Goal: Complete application form: Complete application form

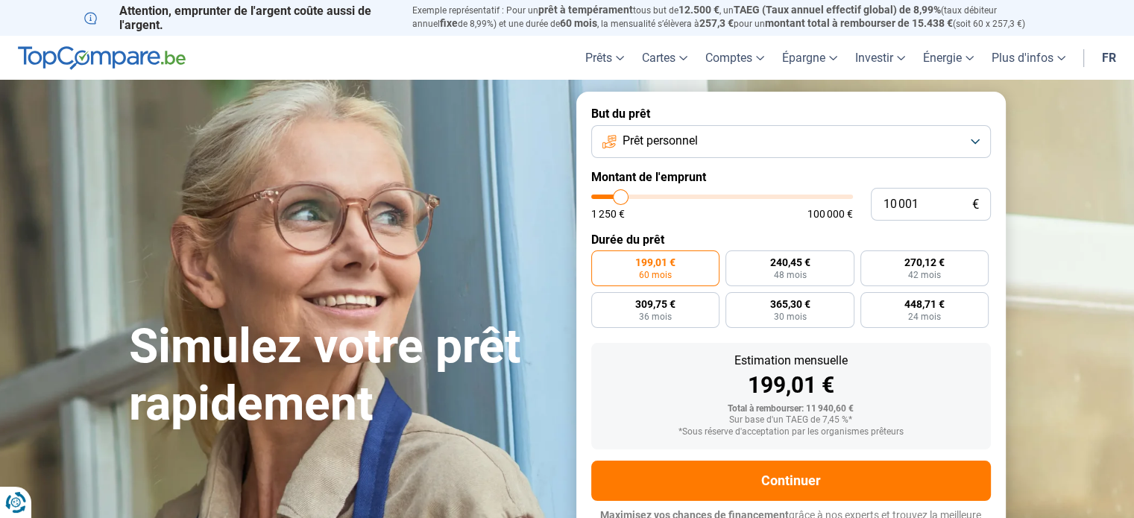
type input "14 250"
type input "14250"
click at [631, 198] on input "range" at bounding box center [722, 197] width 262 height 4
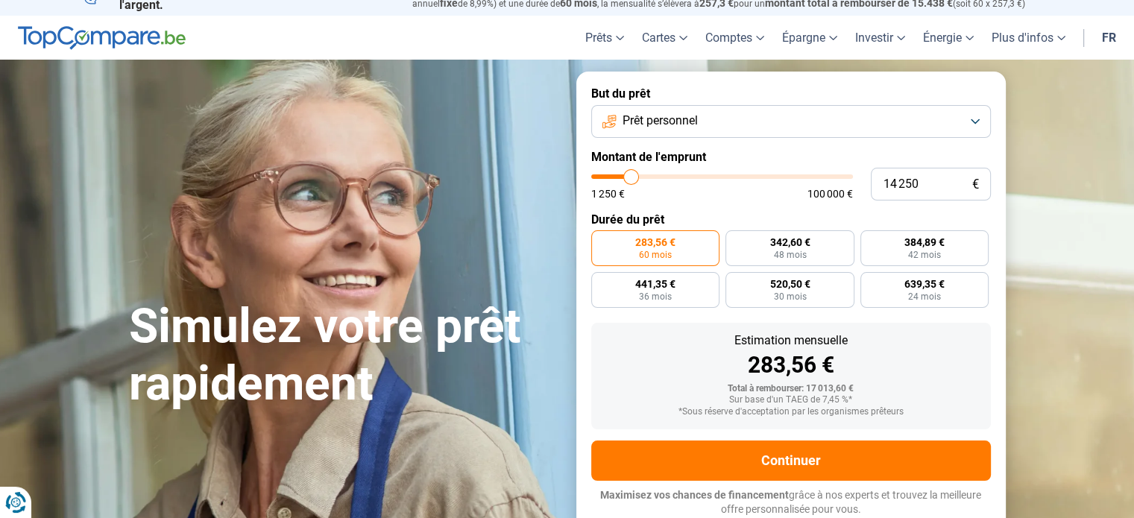
type input "20 750"
type input "20750"
click at [647, 175] on input "range" at bounding box center [722, 177] width 262 height 4
radio input "false"
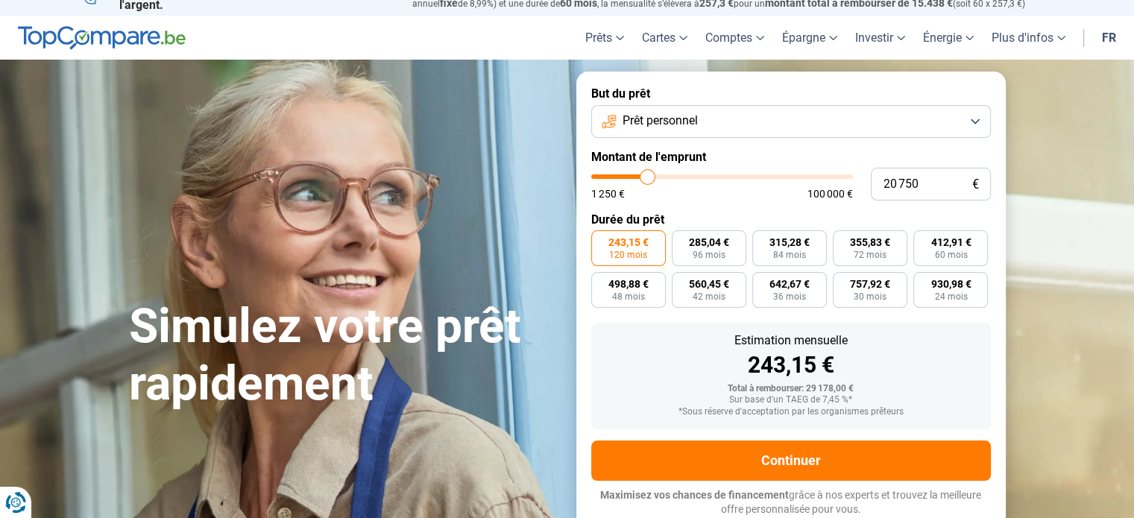
type input "1 250"
type input "1250"
click at [596, 176] on input "range" at bounding box center [722, 177] width 262 height 4
radio input "true"
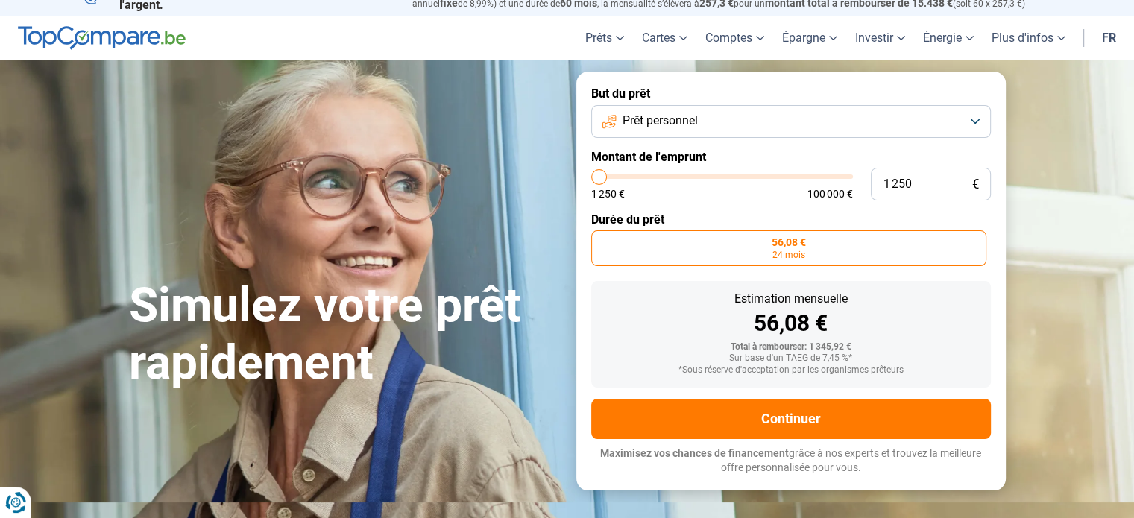
scroll to position [0, 0]
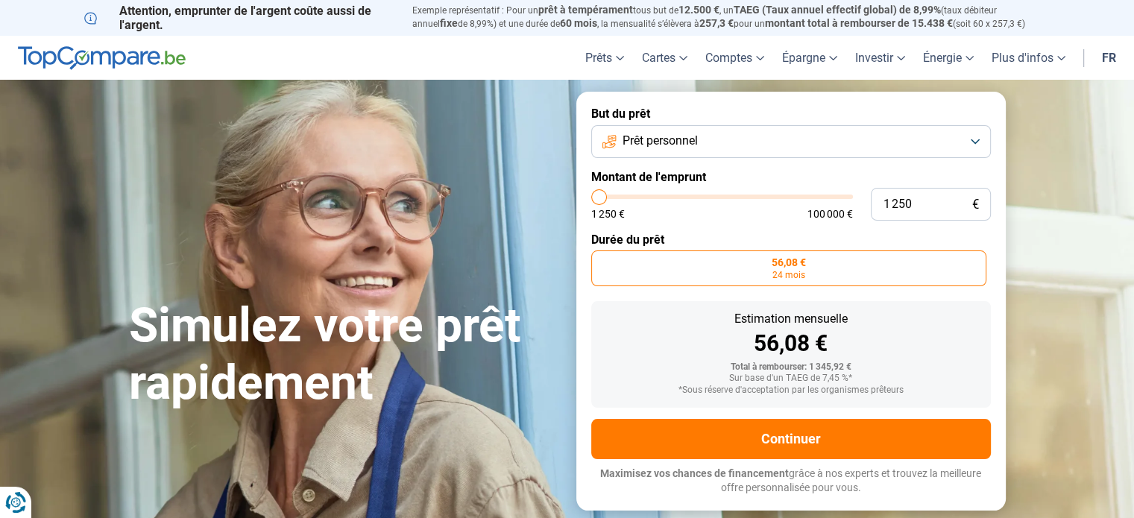
type input "6 750"
type input "6750"
click at [612, 197] on input "range" at bounding box center [722, 197] width 262 height 4
radio input "false"
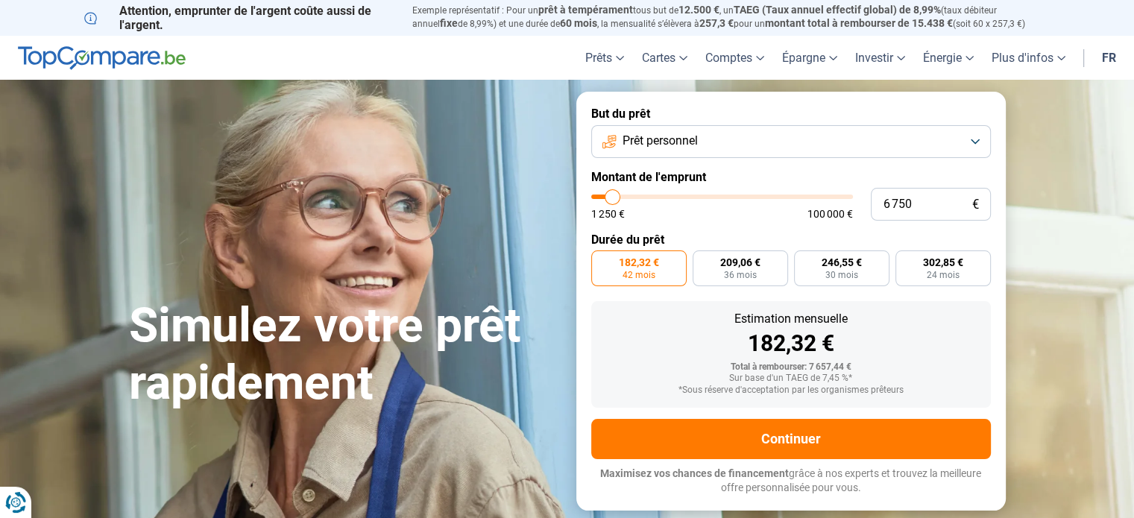
type input "10 250"
type input "10250"
click at [620, 198] on input "range" at bounding box center [722, 197] width 262 height 4
radio input "false"
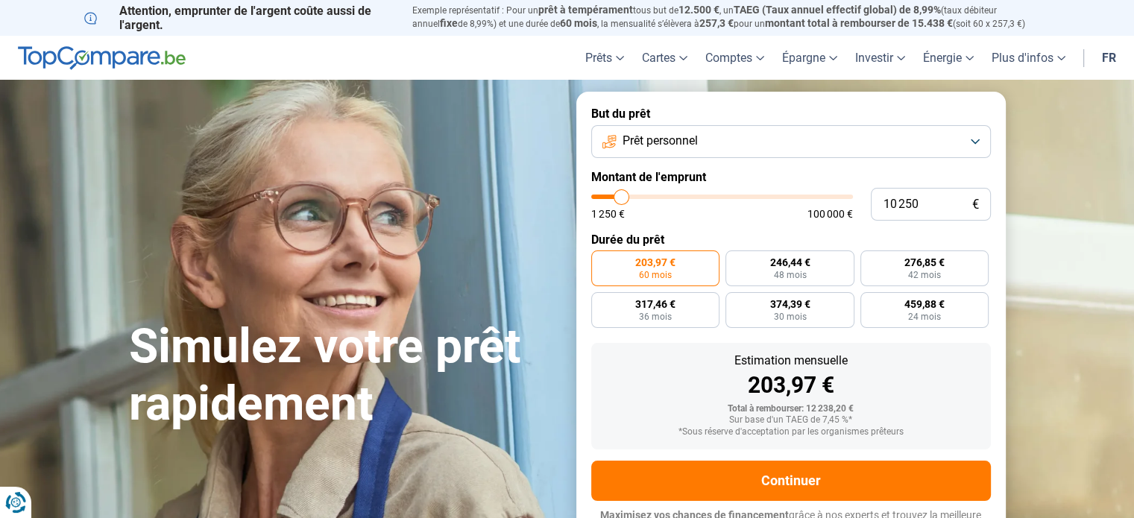
scroll to position [20, 0]
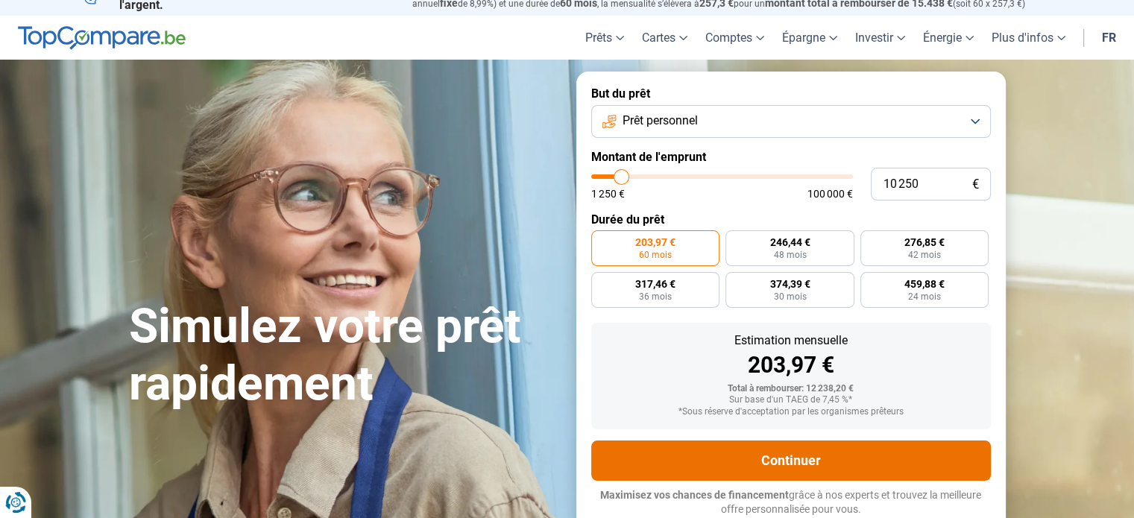
click at [777, 453] on button "Continuer" at bounding box center [791, 461] width 400 height 40
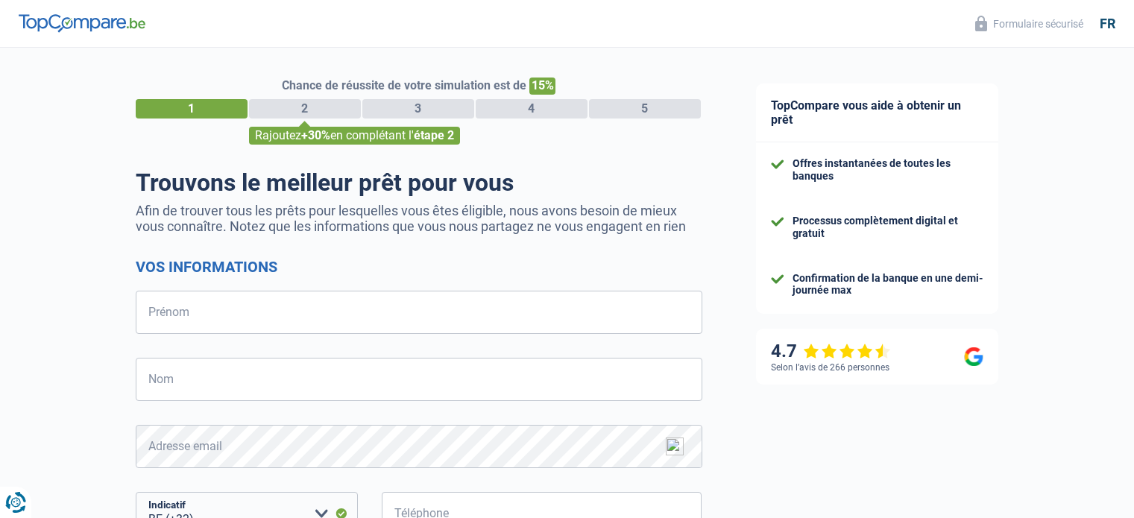
select select "32"
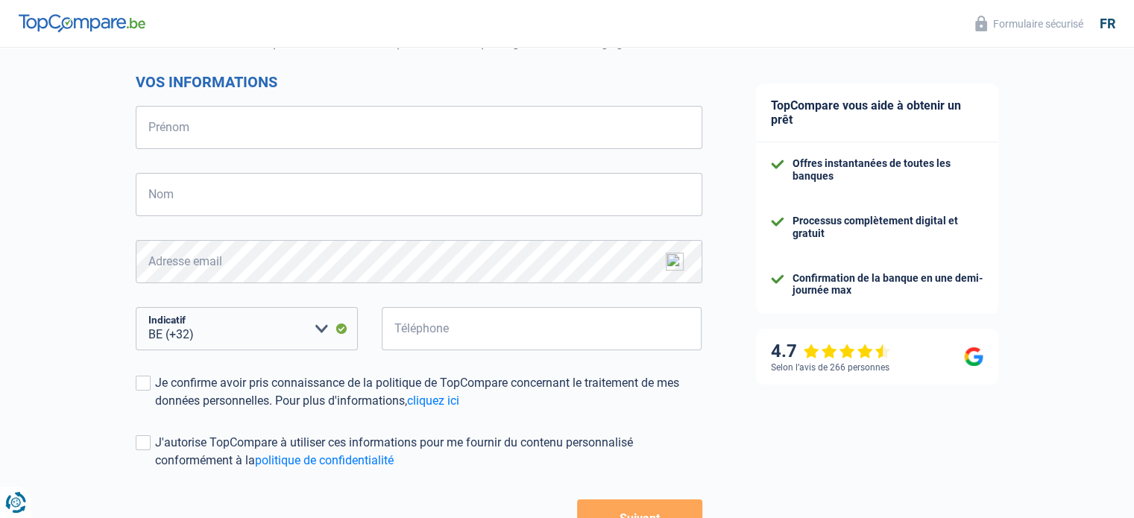
scroll to position [113, 0]
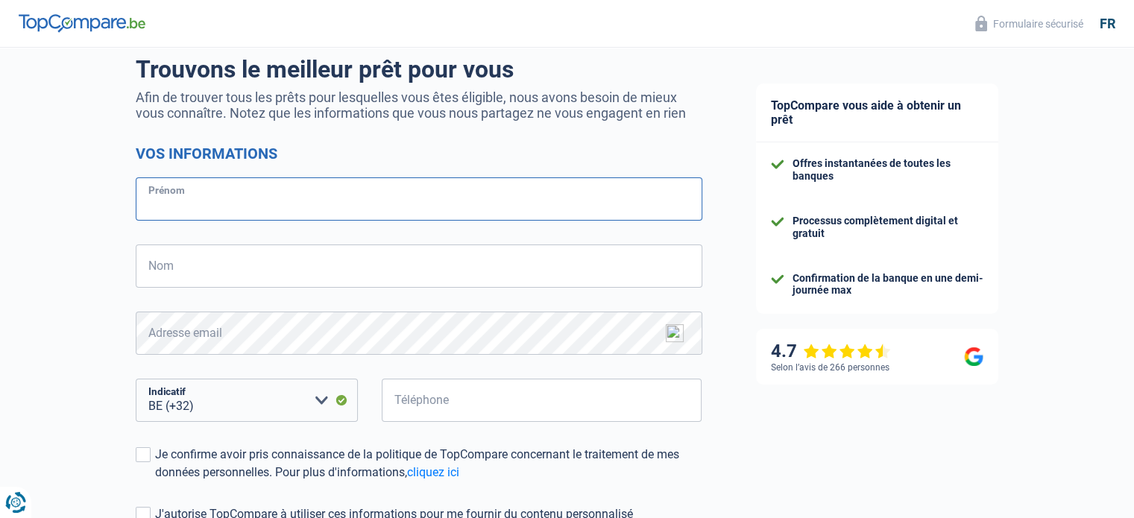
click at [237, 202] on input "Prénom" at bounding box center [419, 198] width 567 height 43
type input "[PERSON_NAME]"
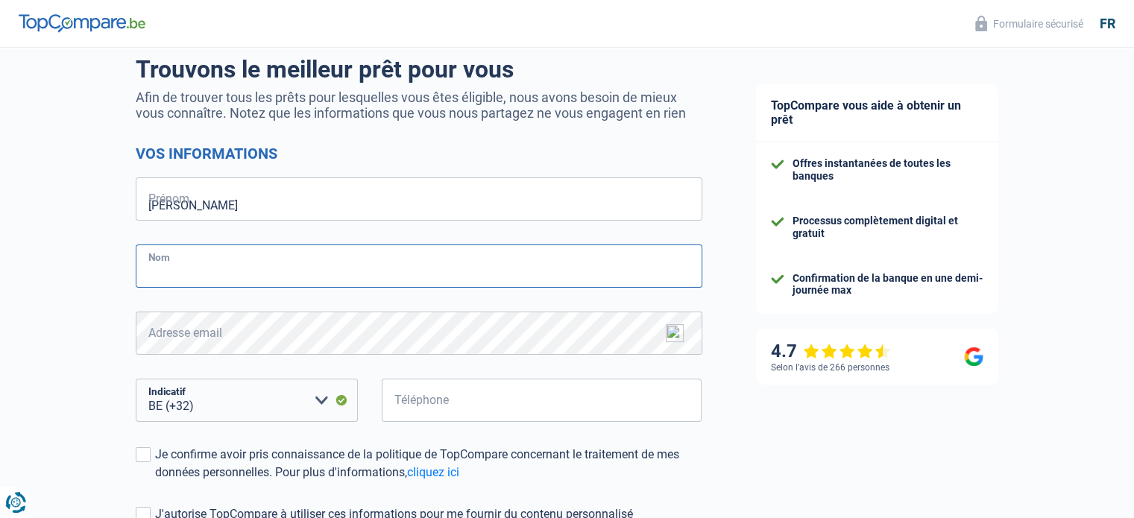
type input "[GEOGRAPHIC_DATA]-[GEOGRAPHIC_DATA]"
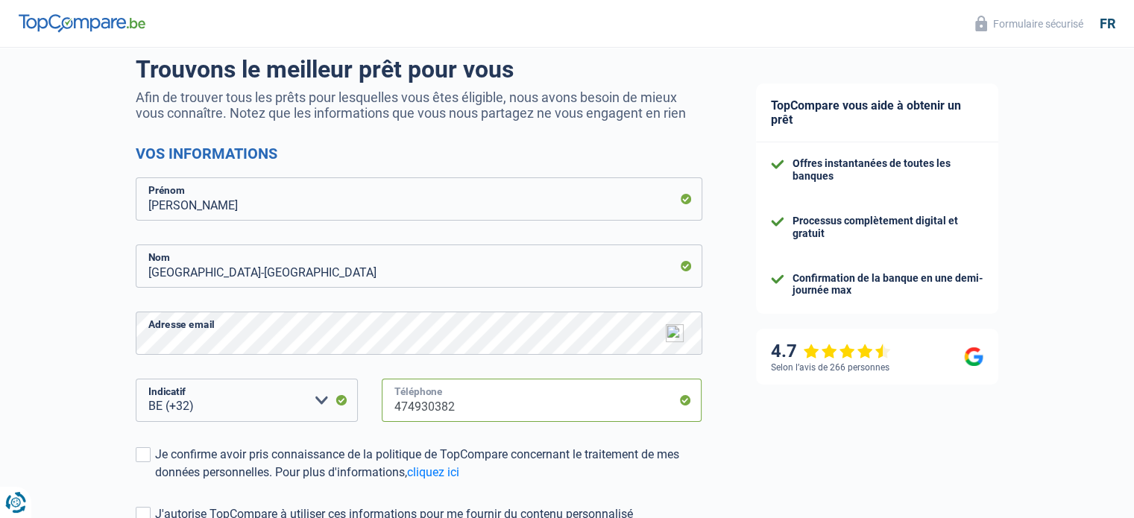
click at [469, 411] on input "474930382" at bounding box center [542, 400] width 321 height 43
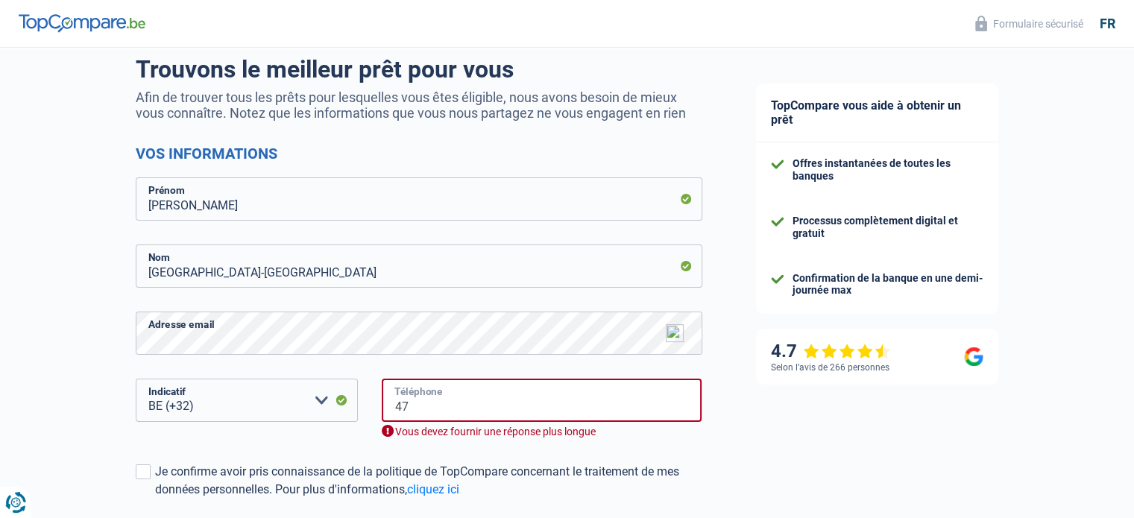
type input "4"
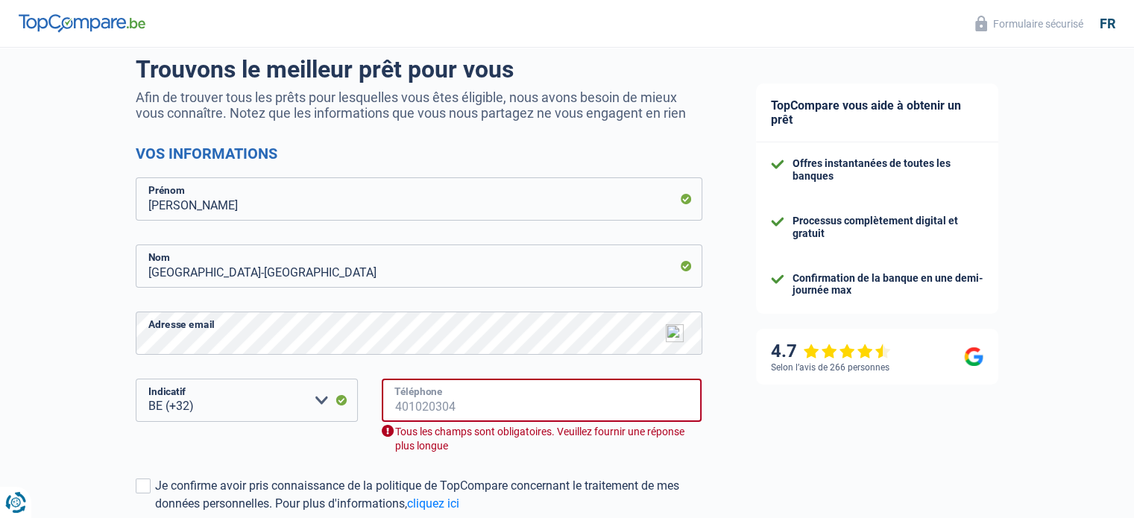
click at [469, 411] on input "Téléphone" at bounding box center [542, 400] width 321 height 43
type input "474930382"
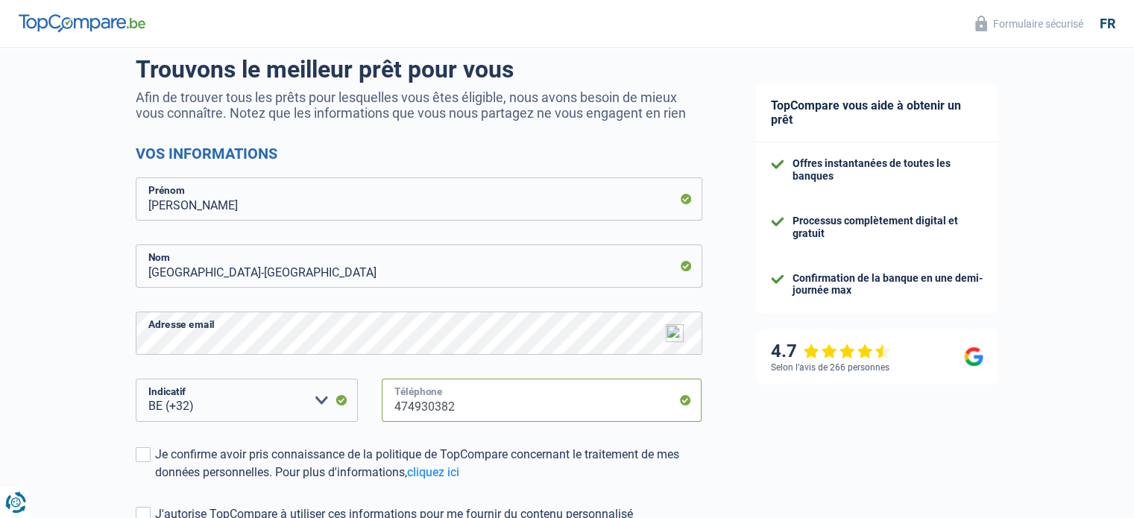
click at [388, 405] on input "474930382" at bounding box center [542, 400] width 321 height 43
click at [139, 459] on span at bounding box center [143, 454] width 15 height 15
click at [155, 482] on input "Je confirme avoir pris connaissance de la politique de TopCompare concernant le…" at bounding box center [155, 482] width 0 height 0
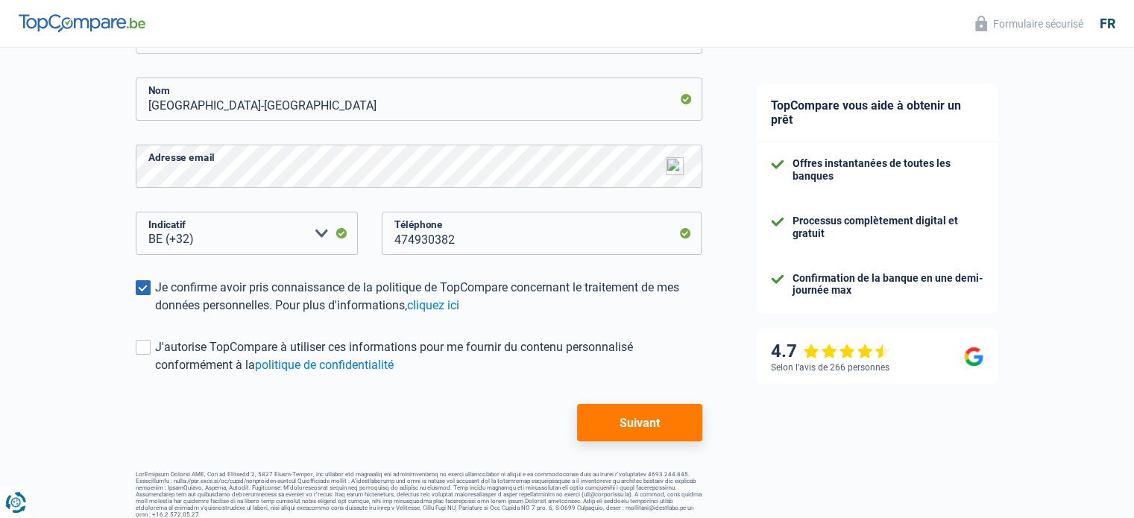
scroll to position [292, 0]
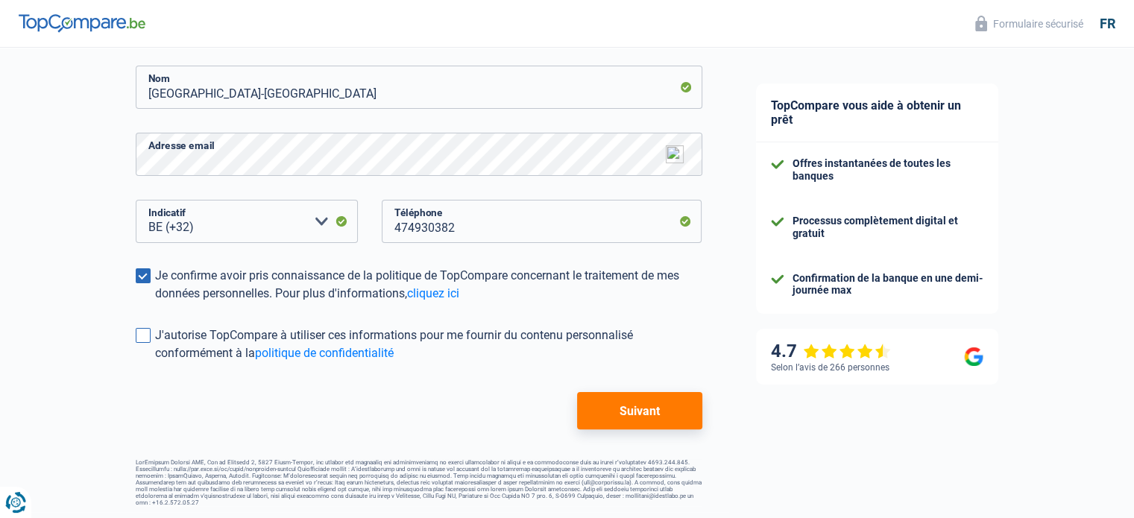
click at [137, 333] on span at bounding box center [143, 335] width 15 height 15
click at [155, 362] on input "J'autorise TopCompare à utiliser ces informations pour me fournir du contenu pe…" at bounding box center [155, 362] width 0 height 0
click at [137, 333] on span at bounding box center [143, 335] width 15 height 15
click at [155, 362] on input "J'autorise TopCompare à utiliser ces informations pour me fournir du contenu pe…" at bounding box center [155, 362] width 0 height 0
click at [137, 333] on span at bounding box center [143, 335] width 15 height 15
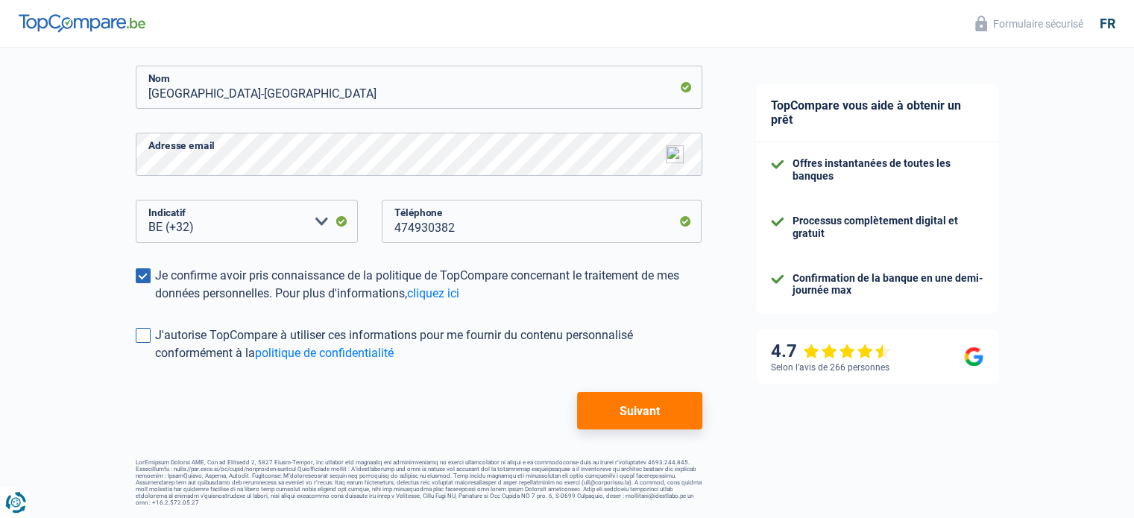
click at [155, 362] on input "J'autorise TopCompare à utiliser ces informations pour me fournir du contenu pe…" at bounding box center [155, 362] width 0 height 0
click at [137, 333] on span at bounding box center [143, 335] width 15 height 15
click at [155, 362] on input "J'autorise TopCompare à utiliser ces informations pour me fournir du contenu pe…" at bounding box center [155, 362] width 0 height 0
click at [632, 415] on button "Suivant" at bounding box center [639, 410] width 125 height 37
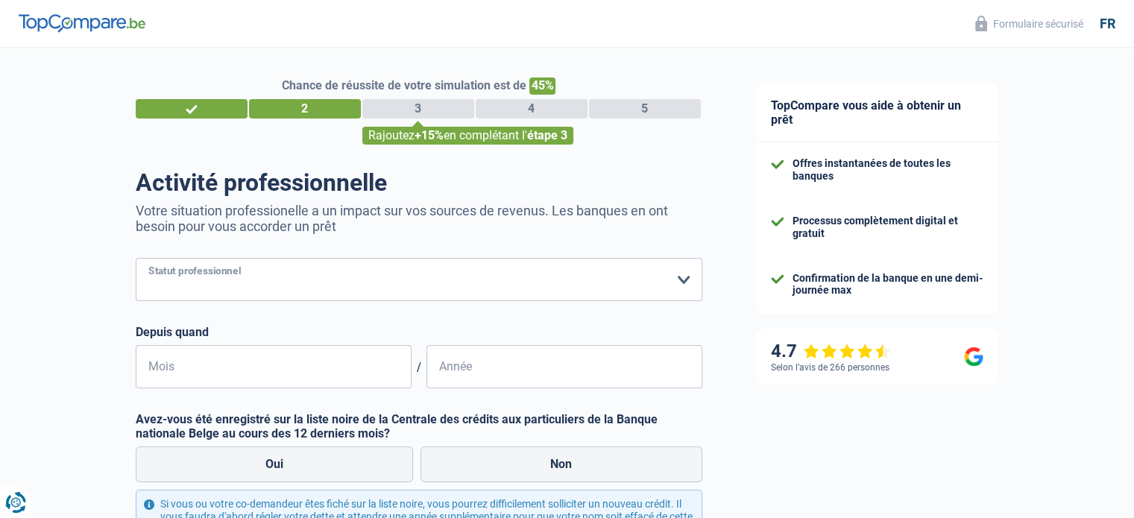
click at [684, 277] on select "Ouvrier Employé privé Employé public Invalide Indépendant Pensionné Chômeur Mut…" at bounding box center [419, 279] width 567 height 43
select select "publicEmployee"
click at [136, 259] on select "Ouvrier Employé privé Employé public Invalide Indépendant Pensionné Chômeur Mut…" at bounding box center [419, 279] width 567 height 43
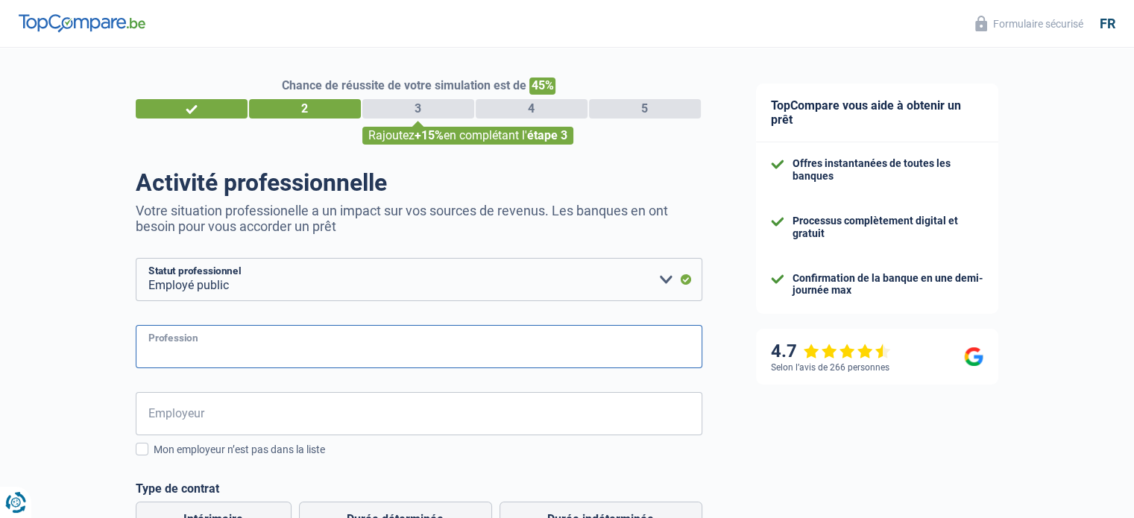
click at [216, 342] on input "Profession" at bounding box center [419, 346] width 567 height 43
type input "Accueillante extra scolaire"
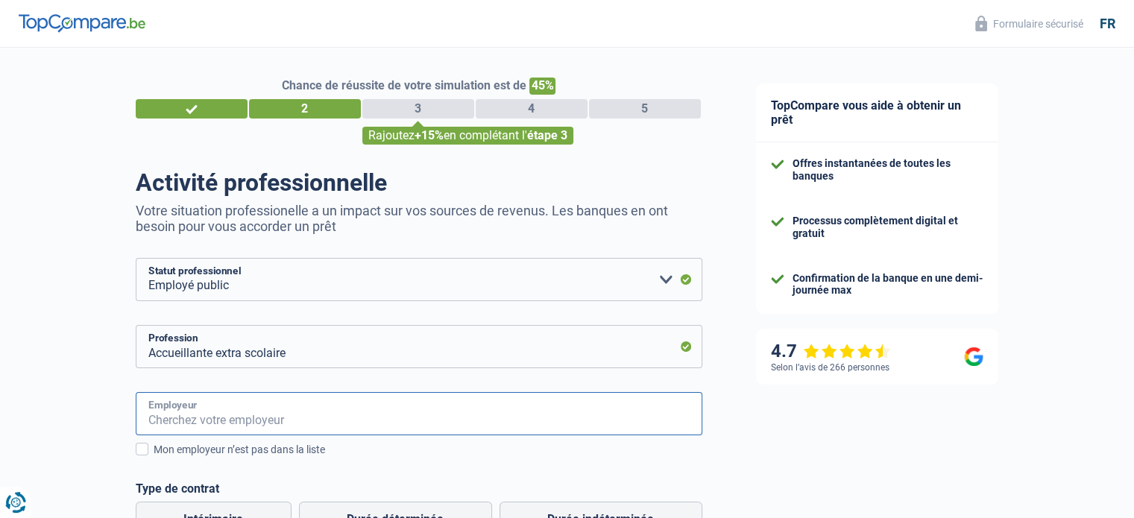
click at [227, 407] on input "Employeur" at bounding box center [419, 413] width 567 height 43
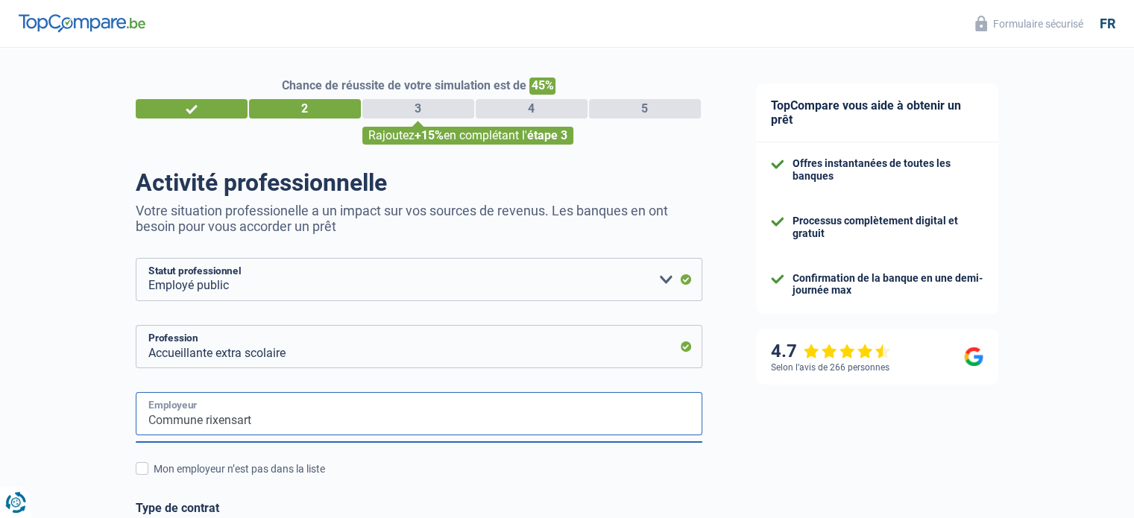
click at [208, 421] on input "Commune rixensart" at bounding box center [419, 413] width 567 height 43
click at [84, 429] on div "Chance de réussite de votre simulation est de 45% 1 2 3 4 5 Rajoutez +15% en co…" at bounding box center [364, 496] width 729 height 908
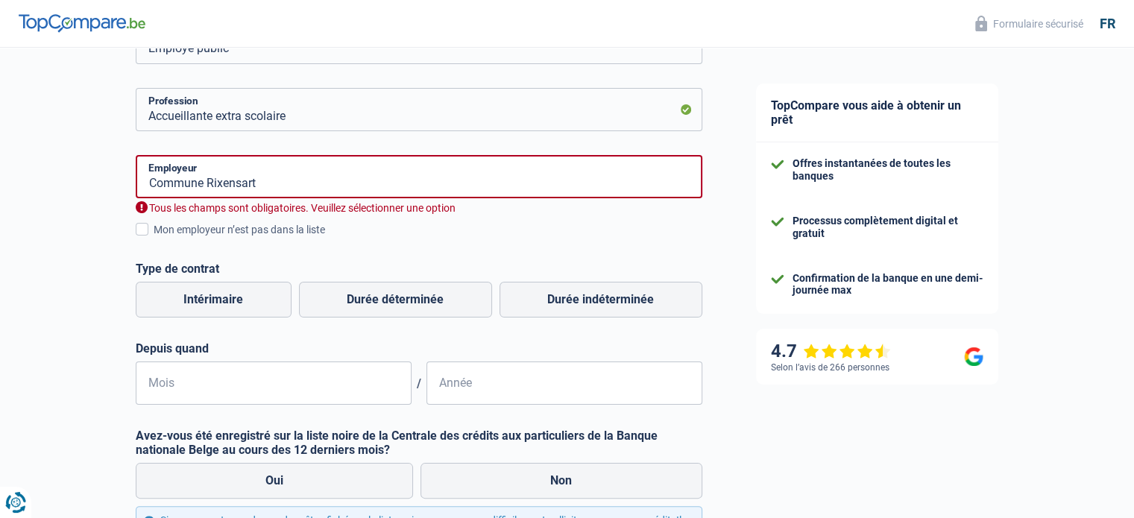
scroll to position [239, 0]
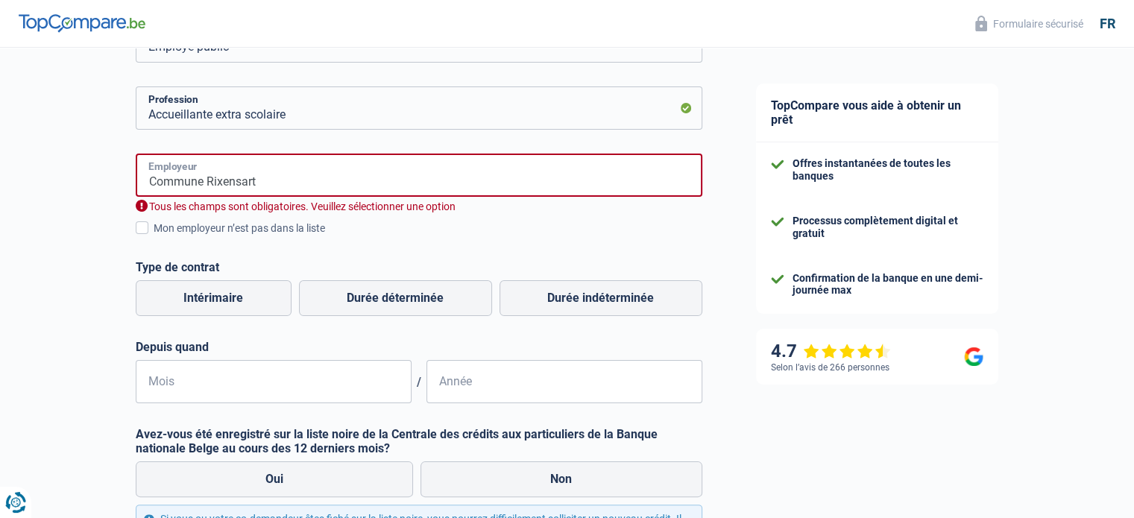
click at [206, 184] on input "Commune Rixensart" at bounding box center [419, 175] width 567 height 43
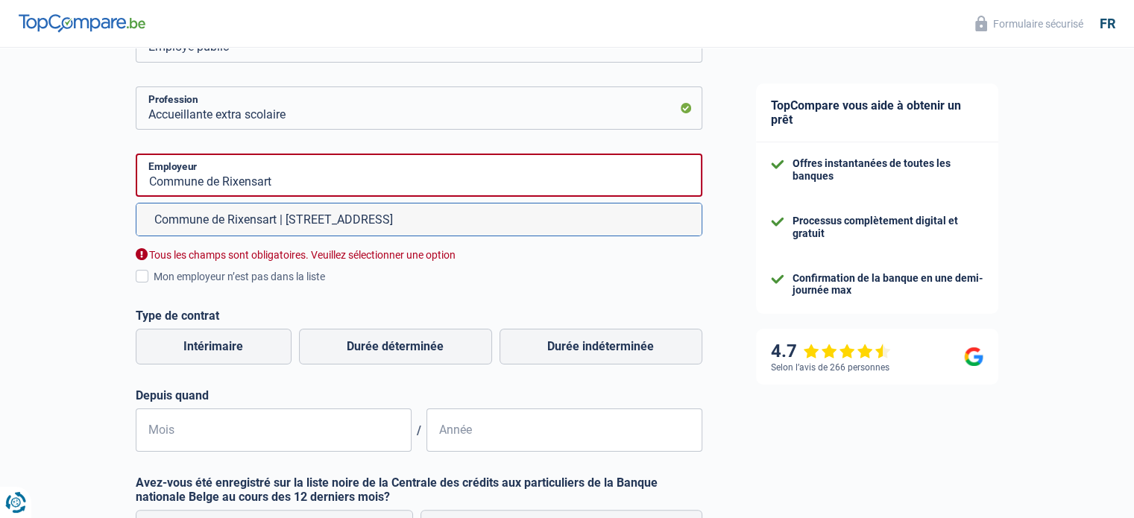
click at [289, 219] on li "Commune de Rixensart | [STREET_ADDRESS]" at bounding box center [418, 220] width 565 height 32
type input "Commune de Rixensart | [STREET_ADDRESS]"
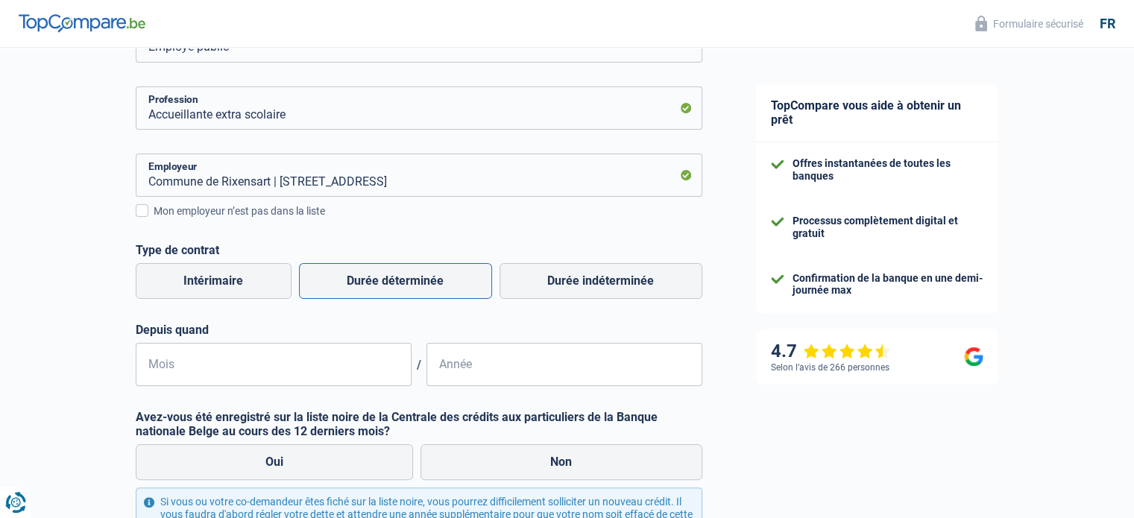
click at [393, 285] on label "Durée déterminée" at bounding box center [395, 281] width 193 height 36
click at [393, 285] on input "Durée déterminée" at bounding box center [395, 281] width 193 height 36
radio input "true"
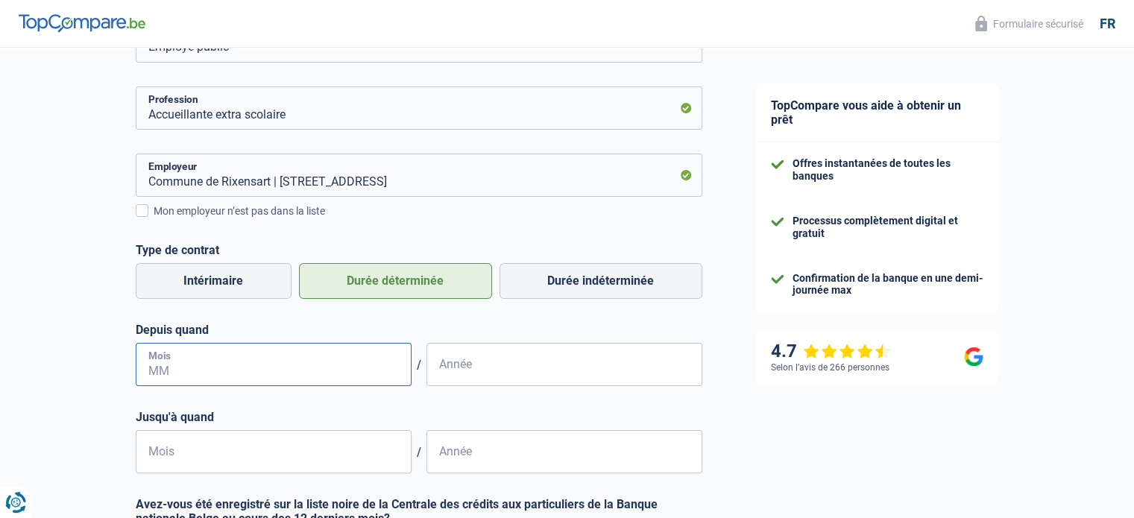
click at [236, 368] on input "Mois" at bounding box center [274, 364] width 276 height 43
type input "09"
type input "2017"
click at [197, 456] on input "Mois" at bounding box center [274, 451] width 276 height 43
type input "07"
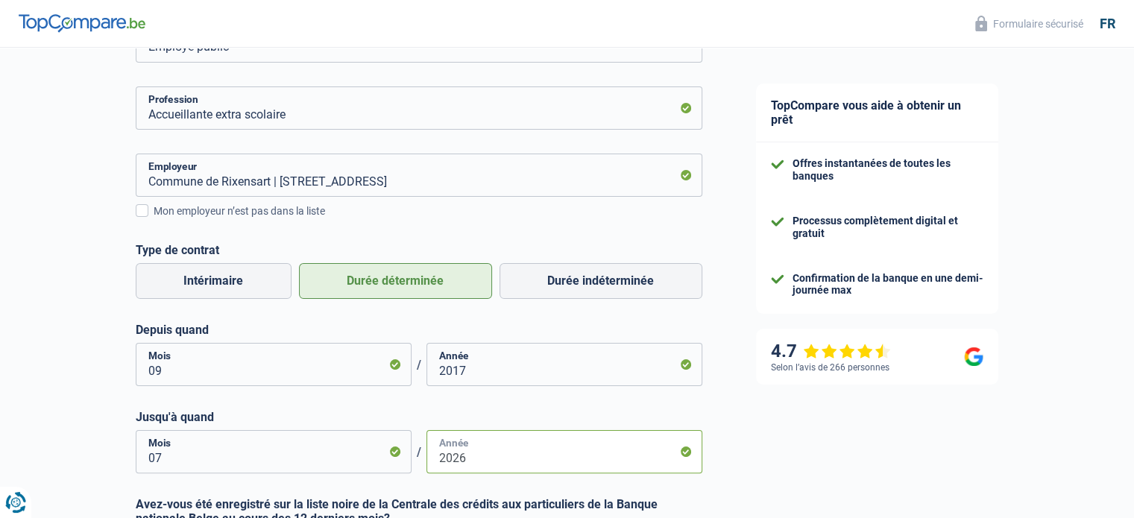
type input "2026"
click at [57, 385] on div "Chance de réussite de votre simulation est de 45% 1 2 3 4 5 Rajoutez +15% en co…" at bounding box center [364, 291] width 729 height 976
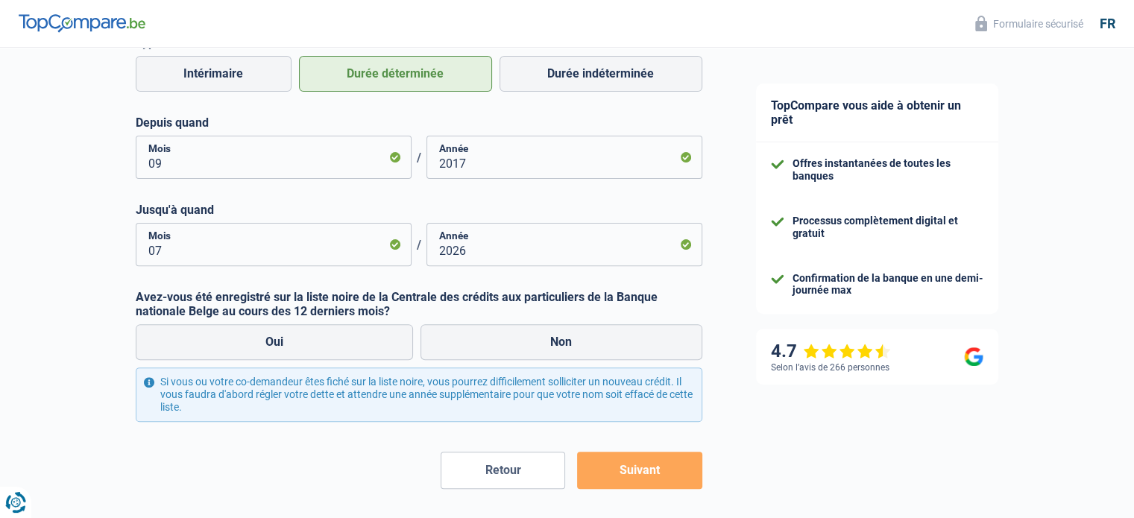
scroll to position [477, 0]
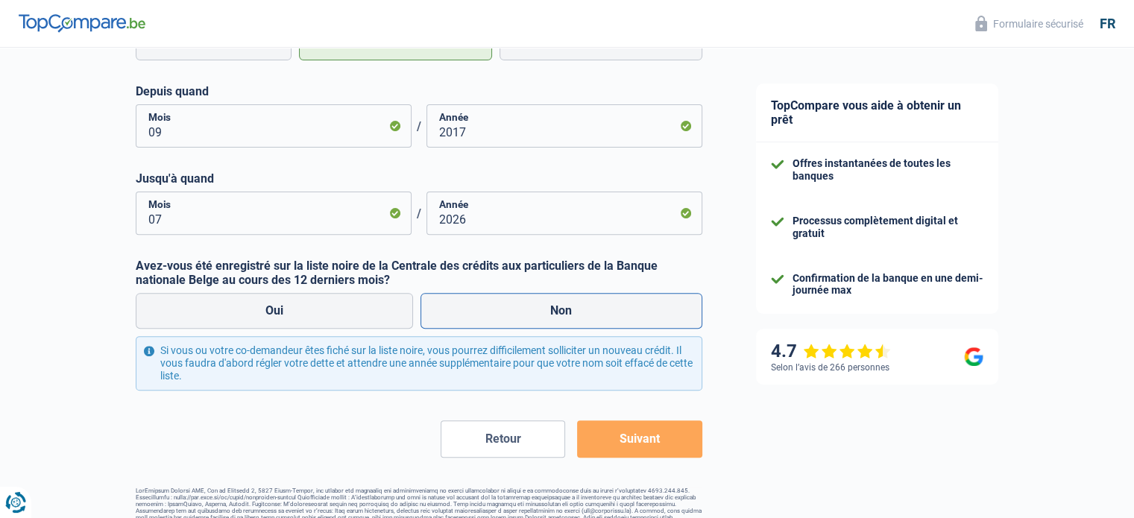
click at [557, 316] on label "Non" at bounding box center [562, 311] width 282 height 36
click at [557, 316] on input "Non" at bounding box center [562, 311] width 282 height 36
radio input "true"
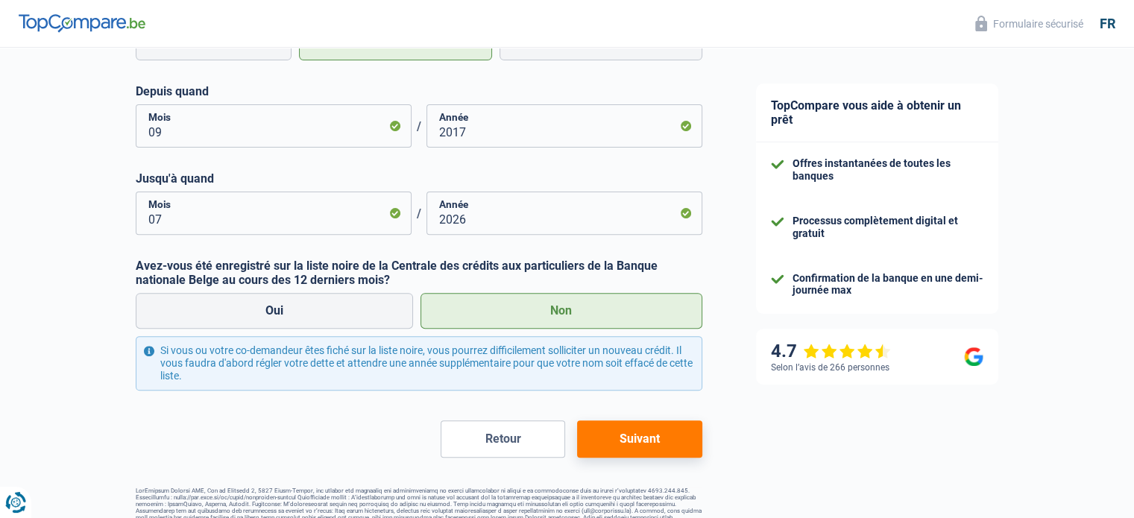
click at [557, 316] on label "Non" at bounding box center [562, 311] width 282 height 36
click at [557, 316] on input "Non" at bounding box center [562, 311] width 282 height 36
click at [647, 451] on button "Suivant" at bounding box center [639, 439] width 125 height 37
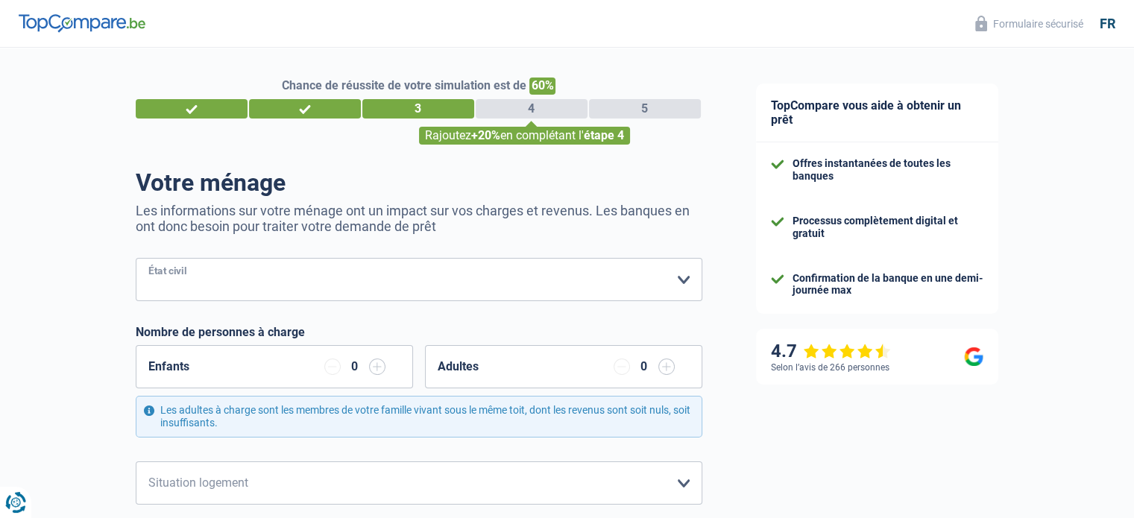
click at [680, 287] on select "[PERSON_NAME](e) Cohabitant(e) légal(e) Divorcé(e) Veuf(ve) Séparé (de fait) Ve…" at bounding box center [419, 279] width 567 height 43
select select "married"
click at [136, 259] on select "[PERSON_NAME](e) Cohabitant(e) légal(e) Divorcé(e) Veuf(ve) Séparé (de fait) Ve…" at bounding box center [419, 279] width 567 height 43
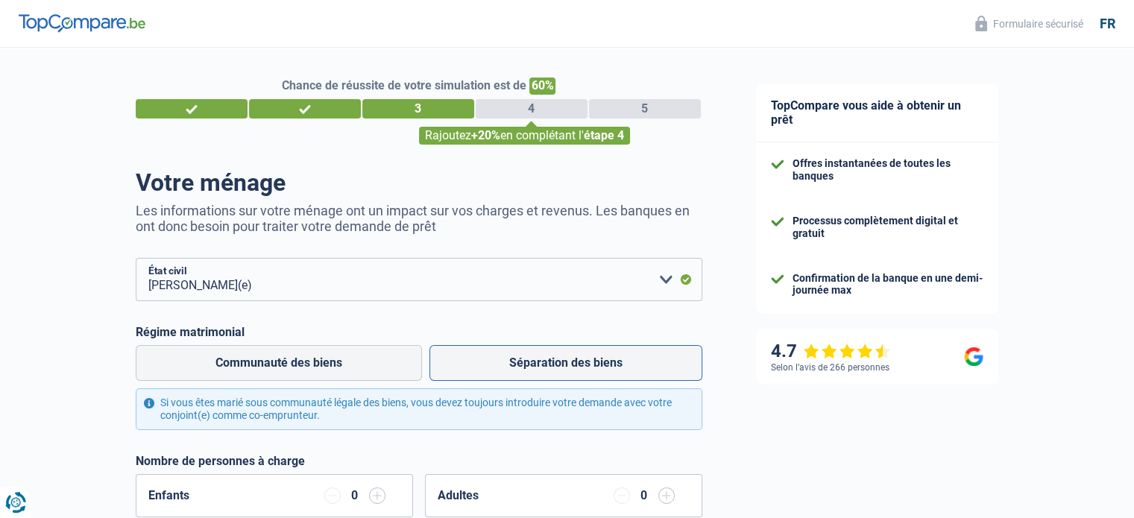
click at [549, 366] on label "Séparation des biens" at bounding box center [566, 363] width 273 height 36
click at [549, 366] on input "Séparation des biens" at bounding box center [566, 363] width 273 height 36
radio input "true"
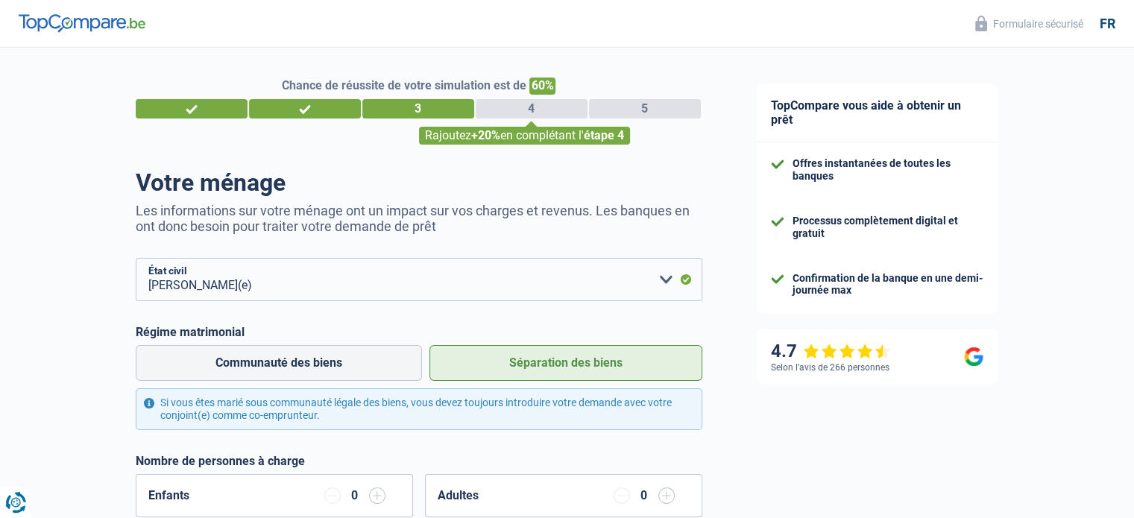
click at [136, 345] on input "Communauté des biens" at bounding box center [279, 363] width 286 height 36
radio input "true"
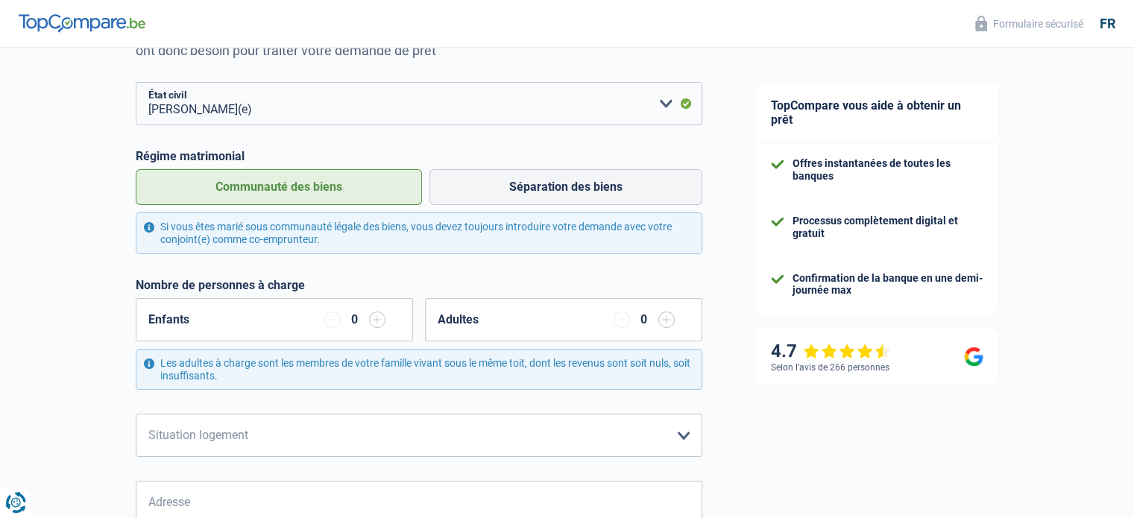
scroll to position [209, 0]
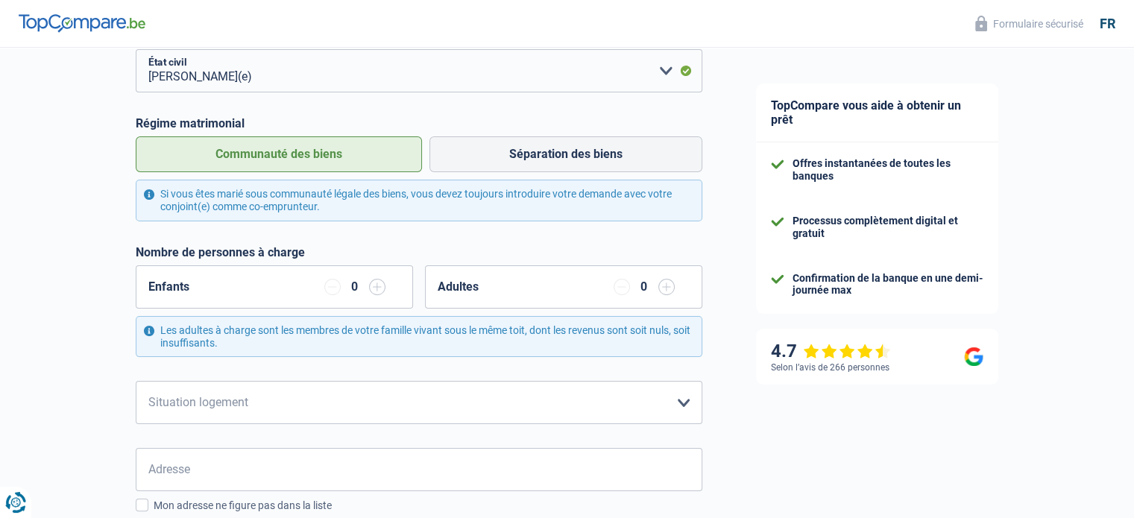
click at [371, 292] on input "button" at bounding box center [377, 287] width 16 height 16
click at [669, 286] on input "button" at bounding box center [666, 287] width 16 height 16
click at [84, 372] on div "Chance de réussite de votre simulation est de 60% 1 2 3 4 5 Rajoutez +20% en co…" at bounding box center [364, 460] width 729 height 1254
click at [621, 289] on input "button" at bounding box center [622, 287] width 16 height 16
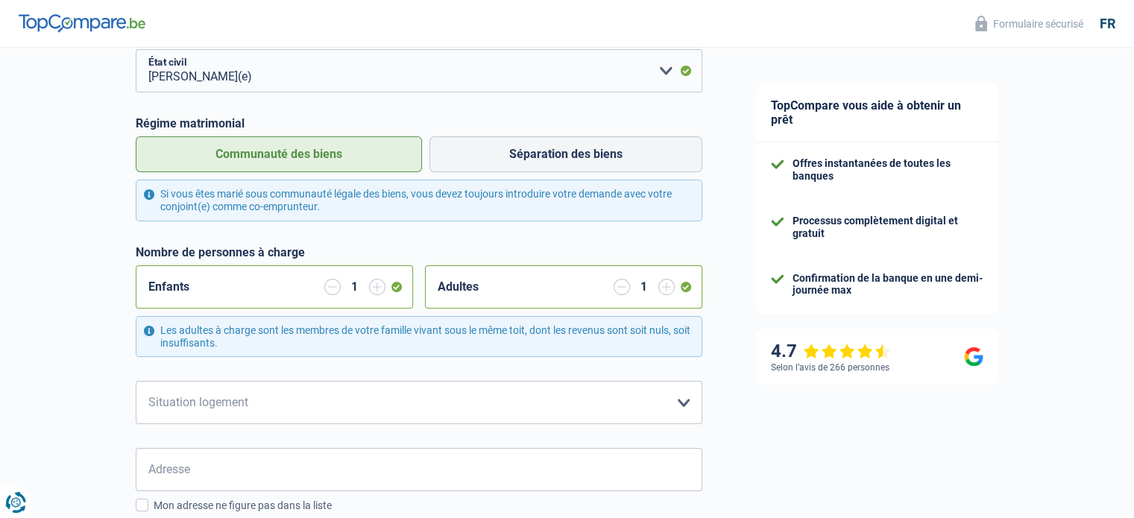
click at [621, 289] on input "button" at bounding box center [622, 287] width 16 height 16
click at [678, 404] on select "Locataire Propriétaire avec prêt hypothécaire Propriétaire sans prêt hypothécai…" at bounding box center [419, 402] width 567 height 43
click at [136, 381] on select "Locataire Propriétaire avec prêt hypothécaire Propriétaire sans prêt hypothécai…" at bounding box center [419, 402] width 567 height 43
click at [669, 400] on select "Locataire Propriétaire avec prêt hypothécaire Propriétaire sans prêt hypothécai…" at bounding box center [419, 402] width 567 height 43
select select "rents"
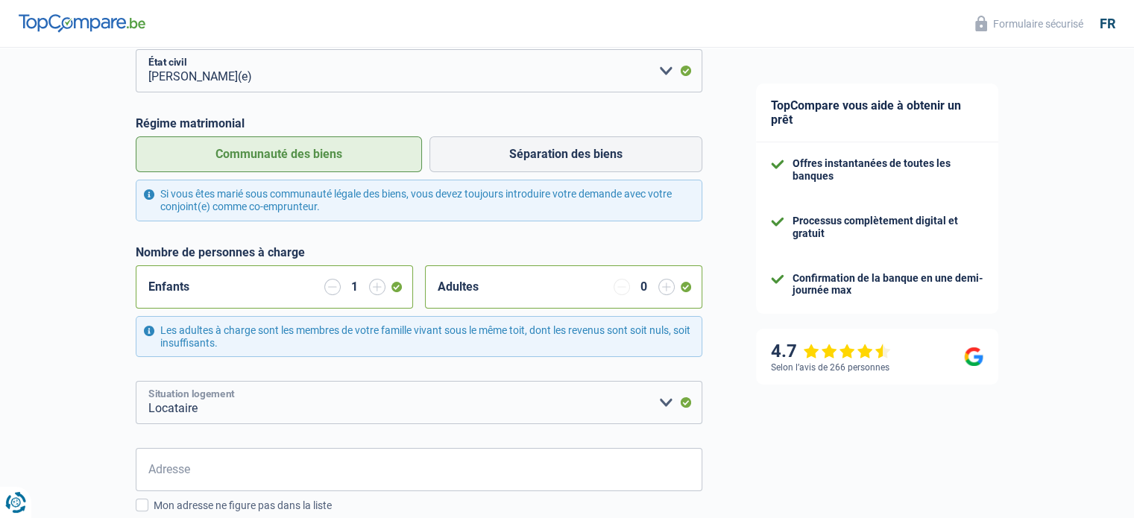
click at [136, 381] on select "Locataire Propriétaire avec prêt hypothécaire Propriétaire sans prêt hypothécai…" at bounding box center [419, 402] width 567 height 43
click at [69, 304] on div "Chance de réussite de votre simulation est de 60% 1 2 3 4 5 Rajoutez +20% en co…" at bounding box center [364, 460] width 729 height 1254
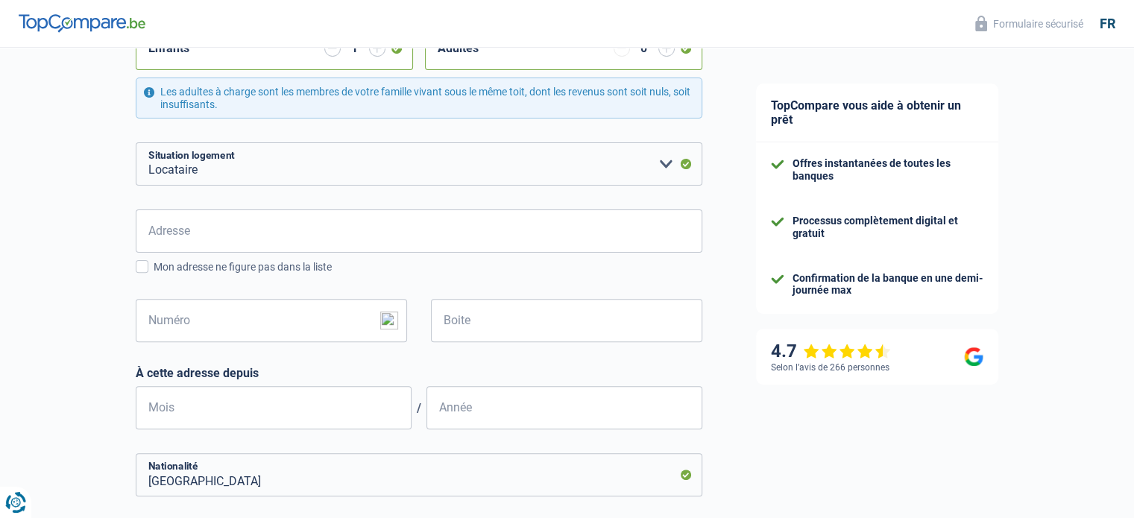
scroll to position [477, 0]
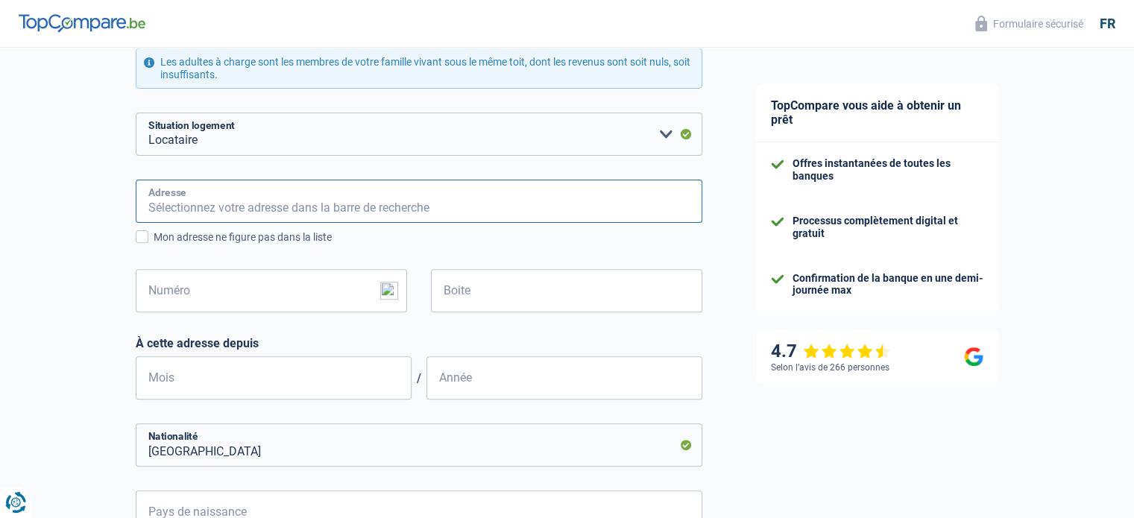
click at [248, 215] on input "Adresse" at bounding box center [419, 201] width 567 height 43
type input "[STREET_ADDRESS]"
type input "12"
type input "[GEOGRAPHIC_DATA]"
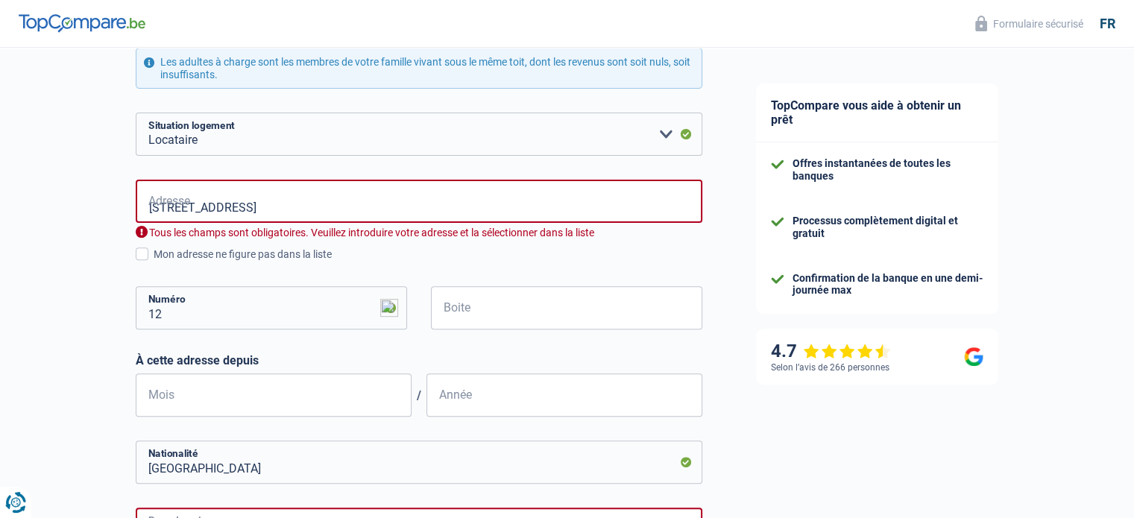
type input "[GEOGRAPHIC_DATA]"
type input "[STREET_ADDRESS]"
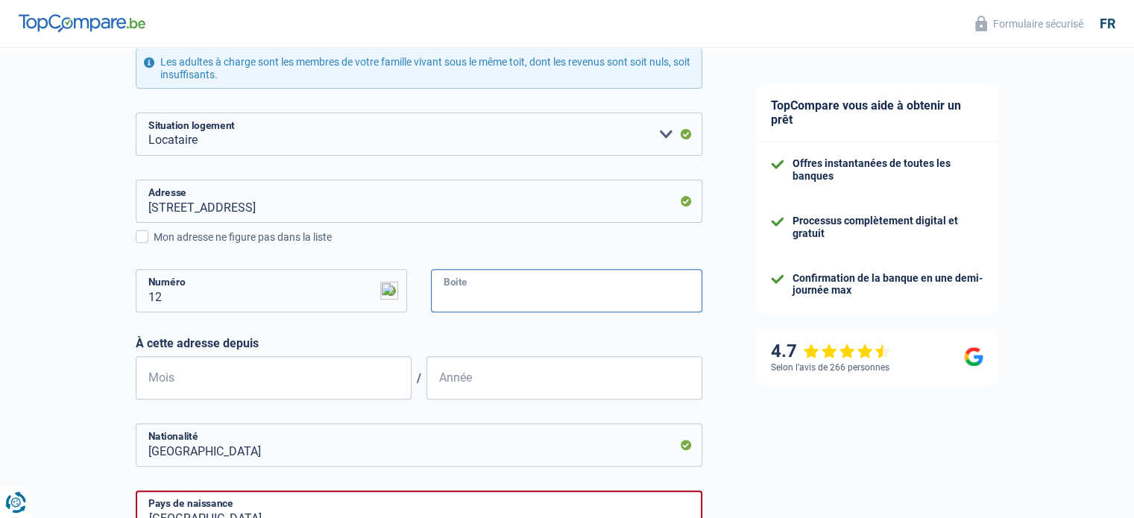
click at [489, 289] on input "Boite" at bounding box center [566, 290] width 271 height 43
type input "102"
click at [233, 380] on input "Mois" at bounding box center [274, 377] width 276 height 43
type input "05"
type input "2019"
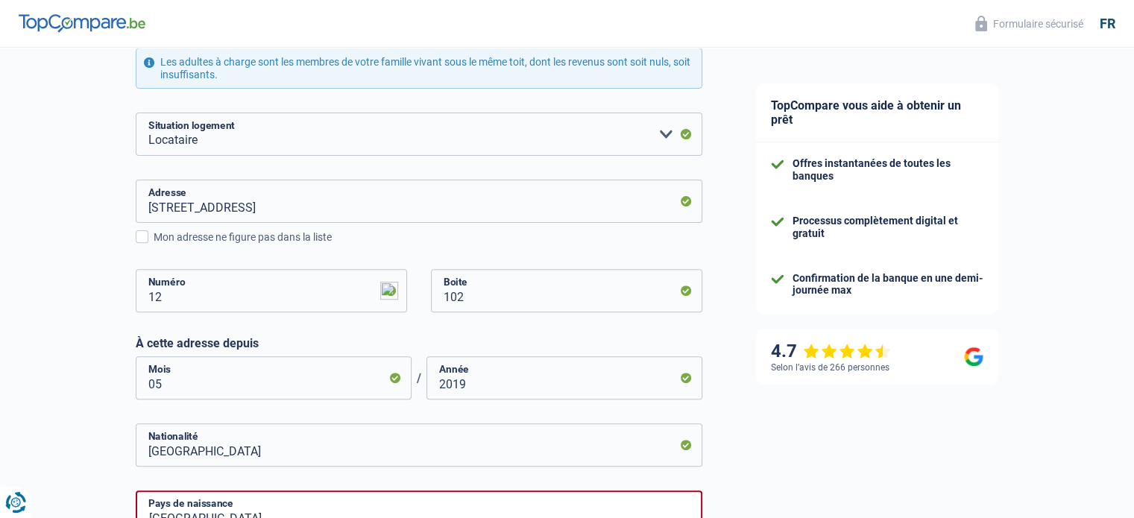
click at [95, 459] on div "Chance de réussite de votre simulation est de 60% 1 2 3 4 5 Rajoutez +20% en co…" at bounding box center [364, 199] width 729 height 1271
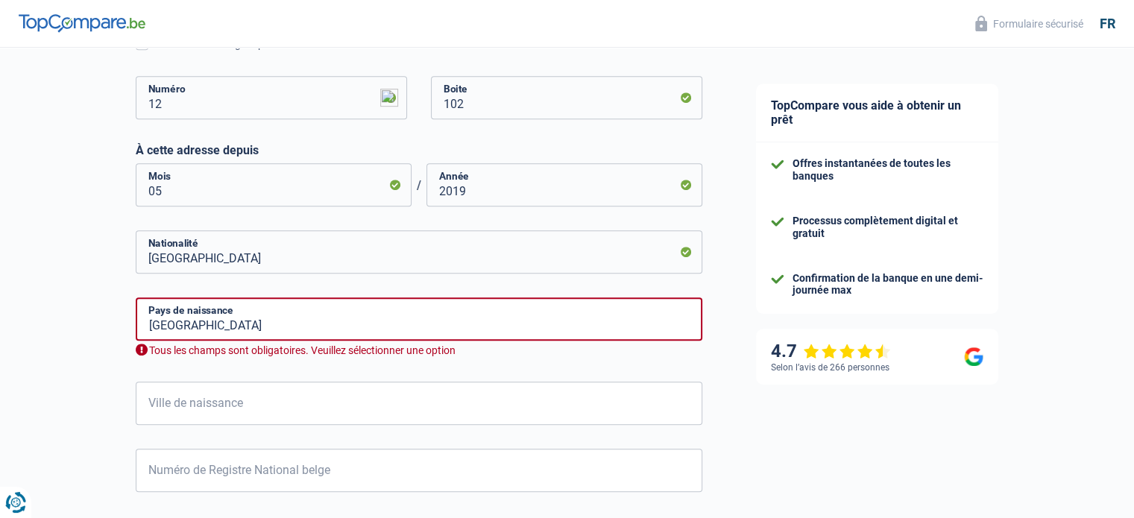
scroll to position [716, 0]
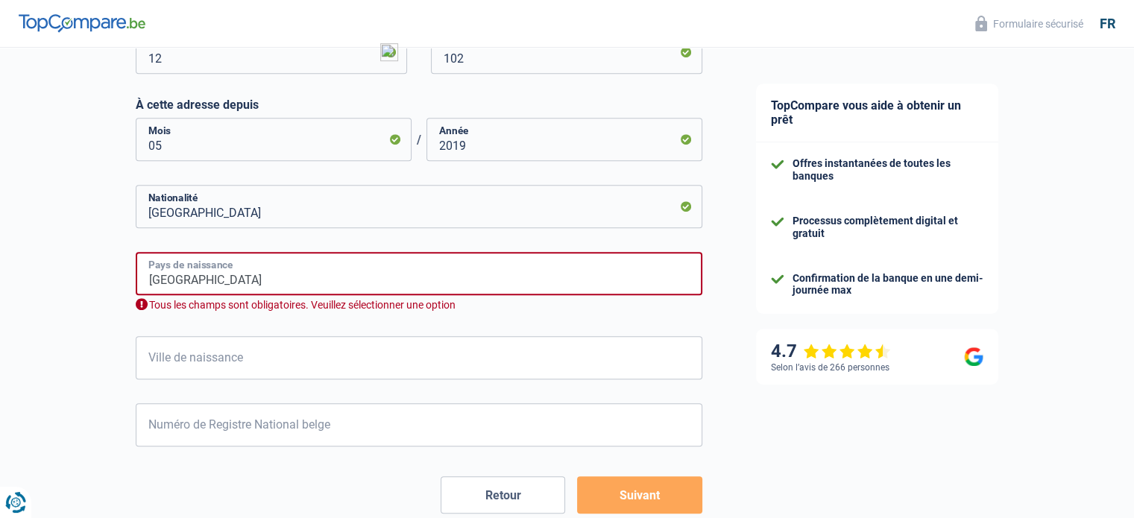
click at [274, 281] on input "[GEOGRAPHIC_DATA]" at bounding box center [419, 273] width 567 height 43
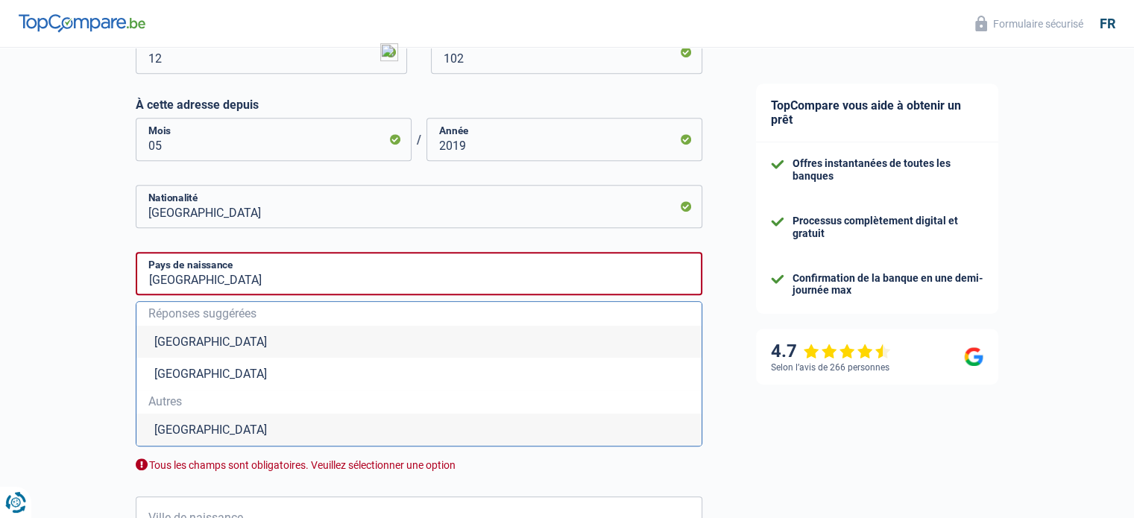
click at [189, 339] on li "[GEOGRAPHIC_DATA]" at bounding box center [418, 342] width 565 height 32
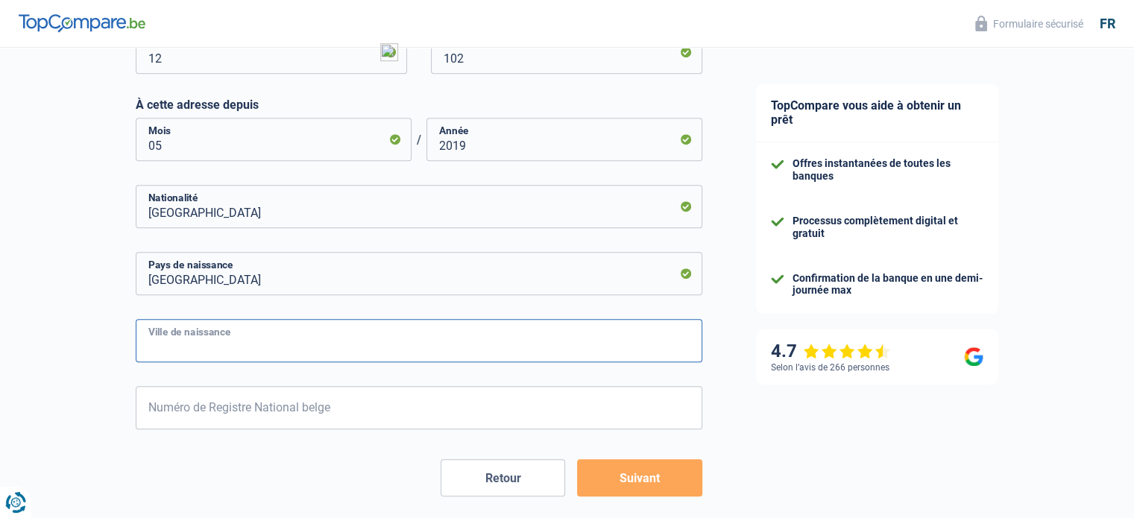
click at [189, 339] on input "Ville de naissance" at bounding box center [419, 340] width 567 height 43
click at [155, 348] on input ">Uccle" at bounding box center [419, 340] width 567 height 43
type input "Uccle"
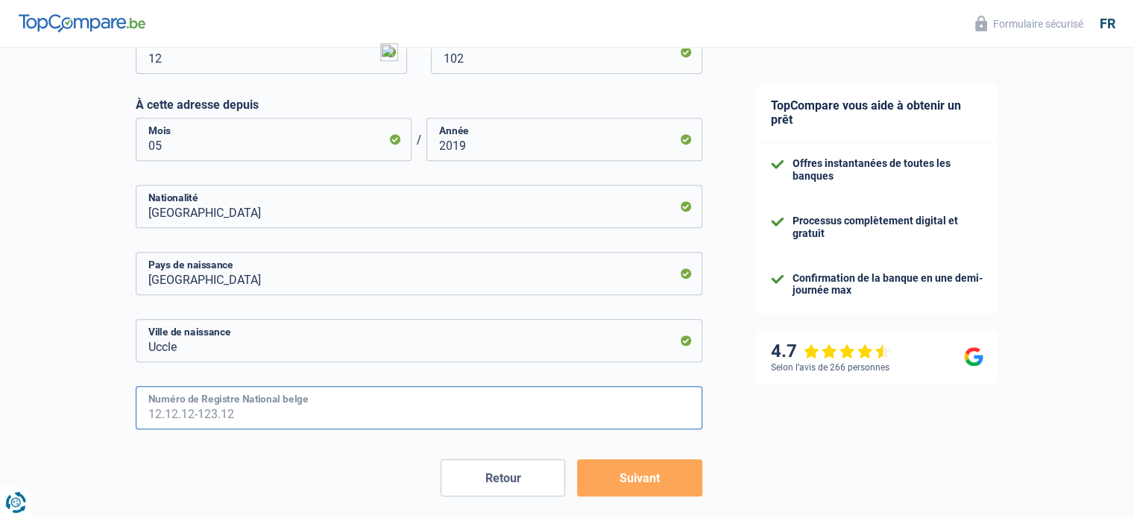
click at [258, 408] on input "Numéro de Registre National belge" at bounding box center [419, 407] width 567 height 43
type input "71.02.24-238.62"
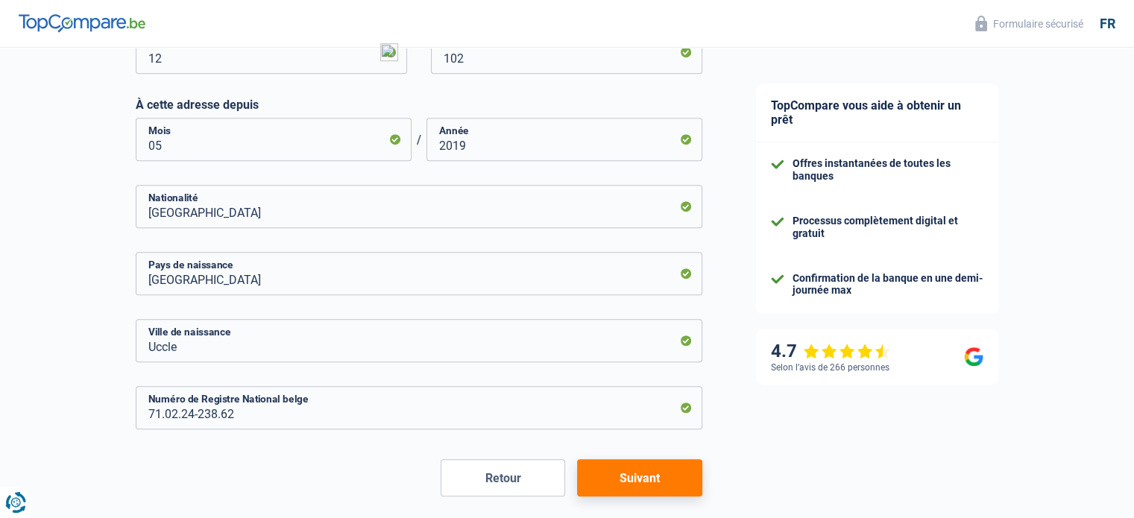
click at [635, 489] on button "Suivant" at bounding box center [639, 477] width 125 height 37
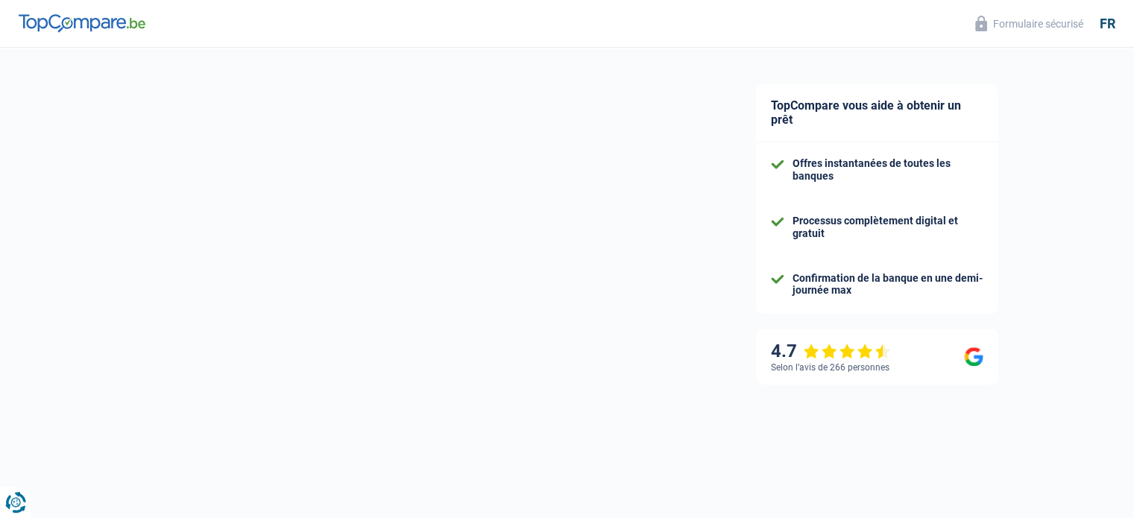
select select "familyAllowances"
select select "netSalary"
select select "mealVouchers"
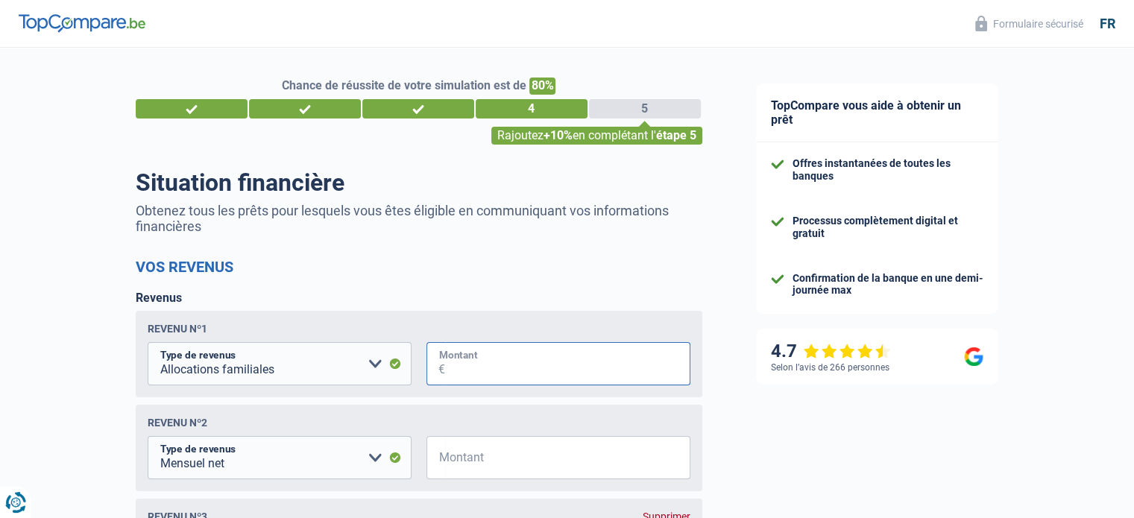
click at [497, 374] on input "Montant" at bounding box center [567, 363] width 245 height 43
type input "134"
click at [477, 464] on input "Montant" at bounding box center [567, 457] width 245 height 43
type input "1.250"
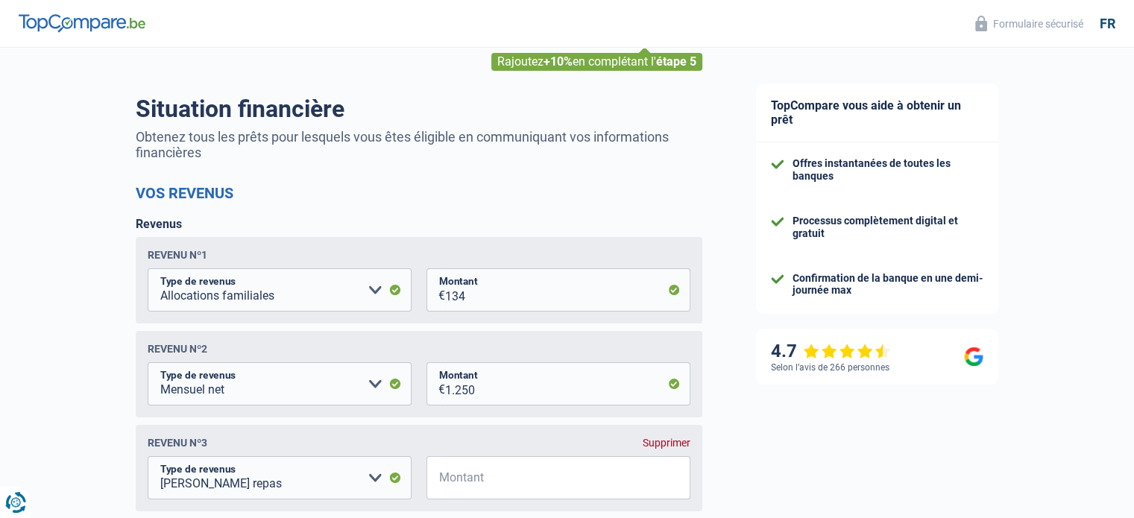
scroll to position [209, 0]
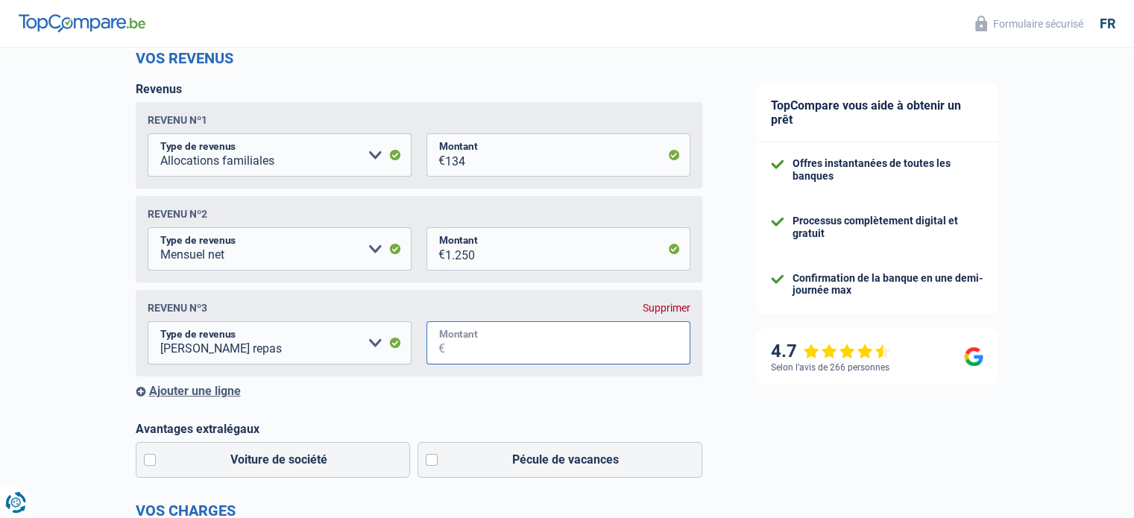
click at [459, 348] on input "Montant" at bounding box center [567, 342] width 245 height 43
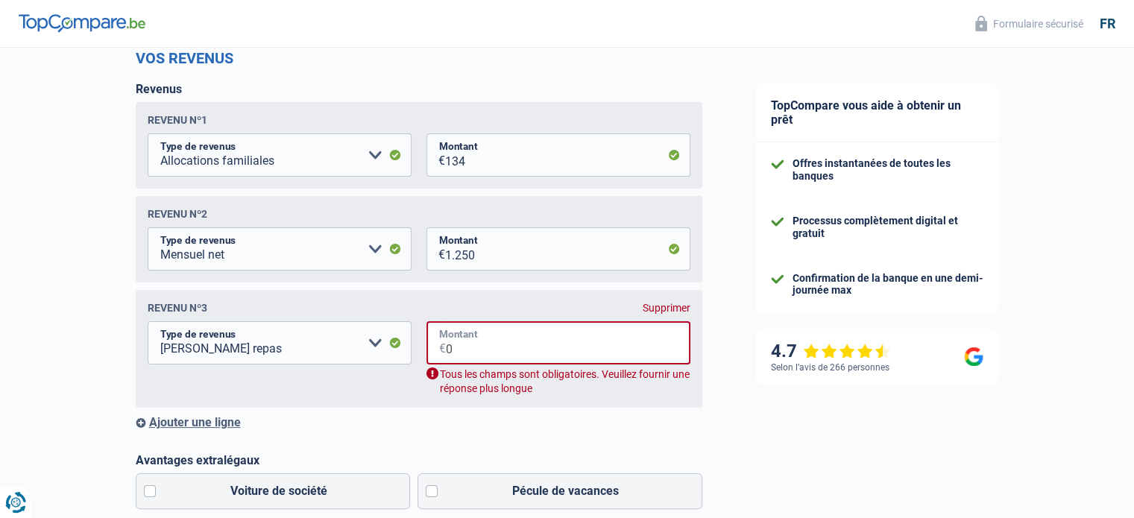
type input "0"
click at [85, 407] on div "Chance de réussite de votre simulation est de 80% 1 2 3 4 5 Rajoutez +10% en co…" at bounding box center [364, 417] width 729 height 1168
click at [464, 345] on input "0" at bounding box center [568, 342] width 245 height 43
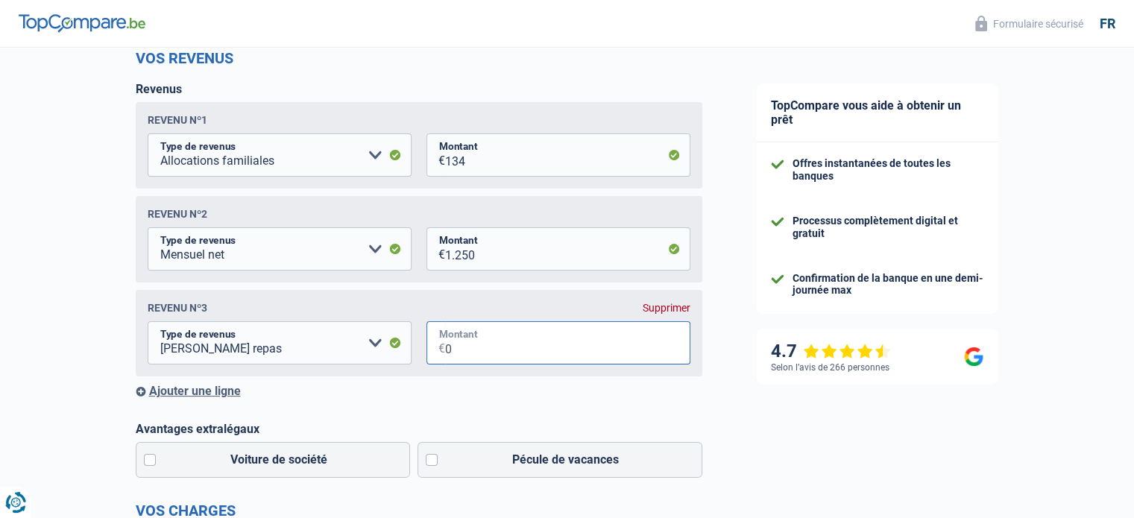
type input "0"
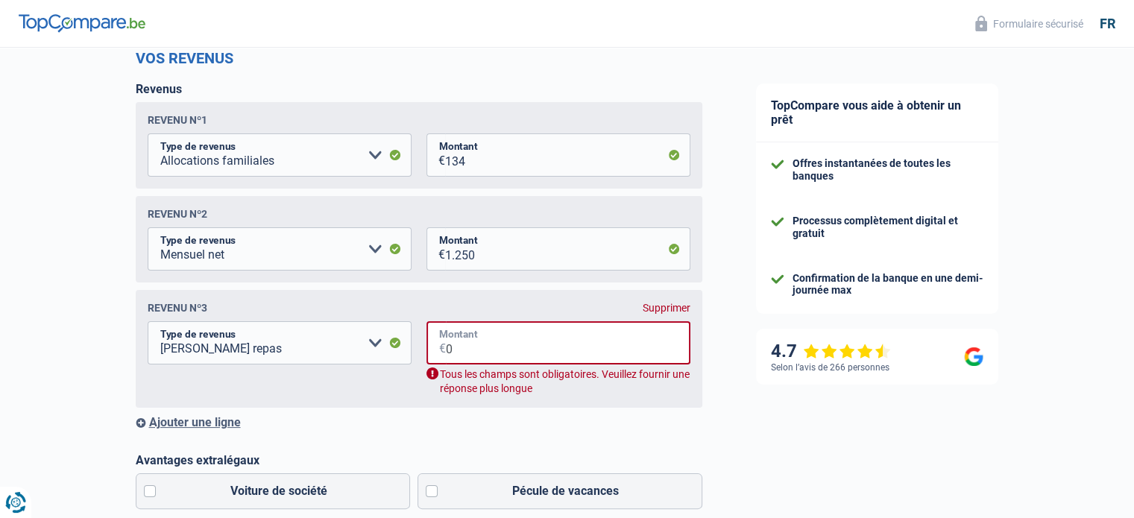
click at [464, 345] on input "0" at bounding box center [568, 342] width 245 height 43
click at [98, 357] on div "Chance de réussite de votre simulation est de 80% 1 2 3 4 5 Rajoutez +10% en co…" at bounding box center [364, 417] width 729 height 1168
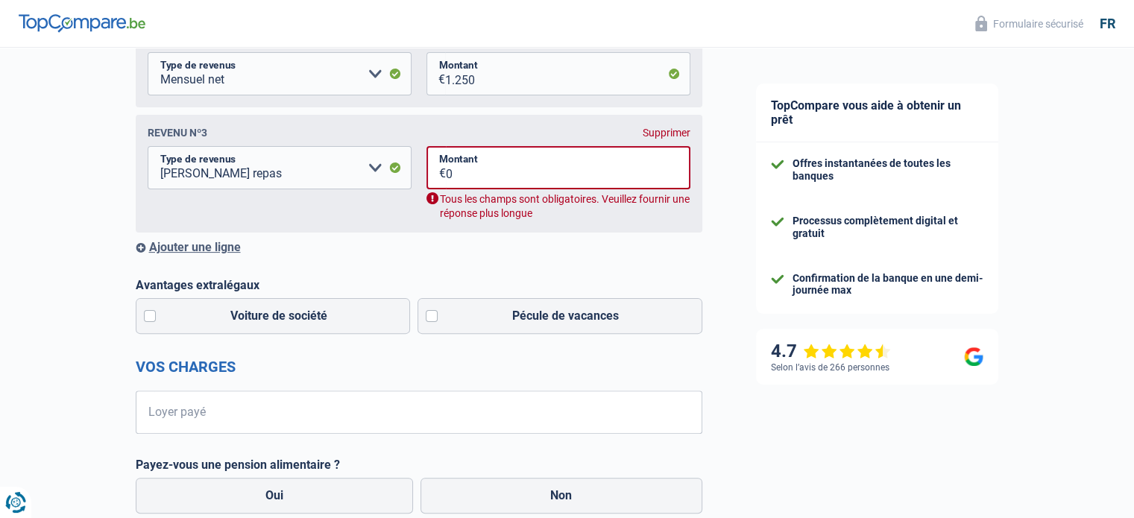
scroll to position [418, 0]
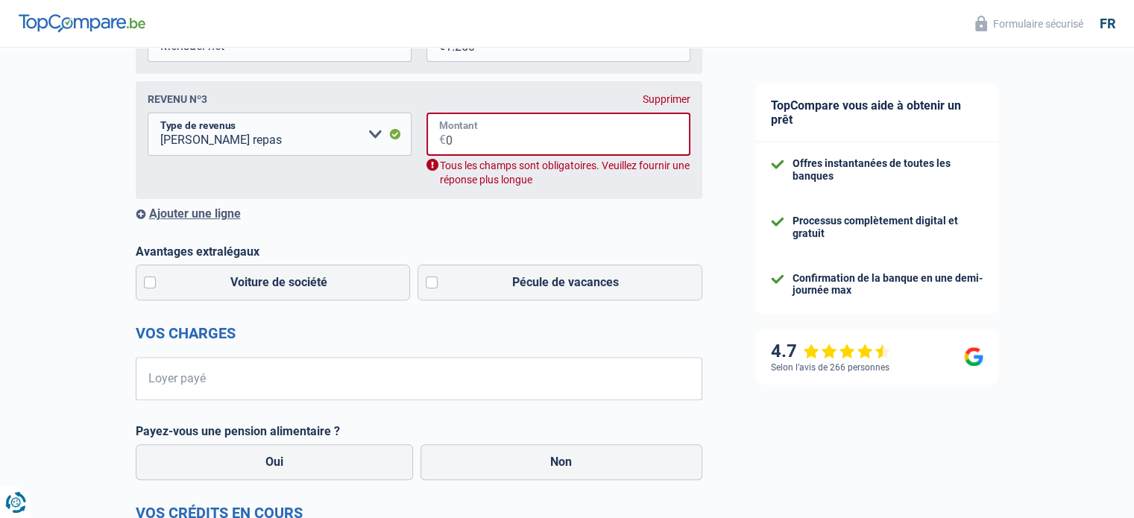
click at [466, 143] on input "0" at bounding box center [568, 134] width 245 height 43
type input "0"
click at [433, 283] on label "Pécule de vacances" at bounding box center [560, 283] width 285 height 36
click at [433, 283] on input "Pécule de vacances" at bounding box center [560, 283] width 285 height 36
checkbox input "true"
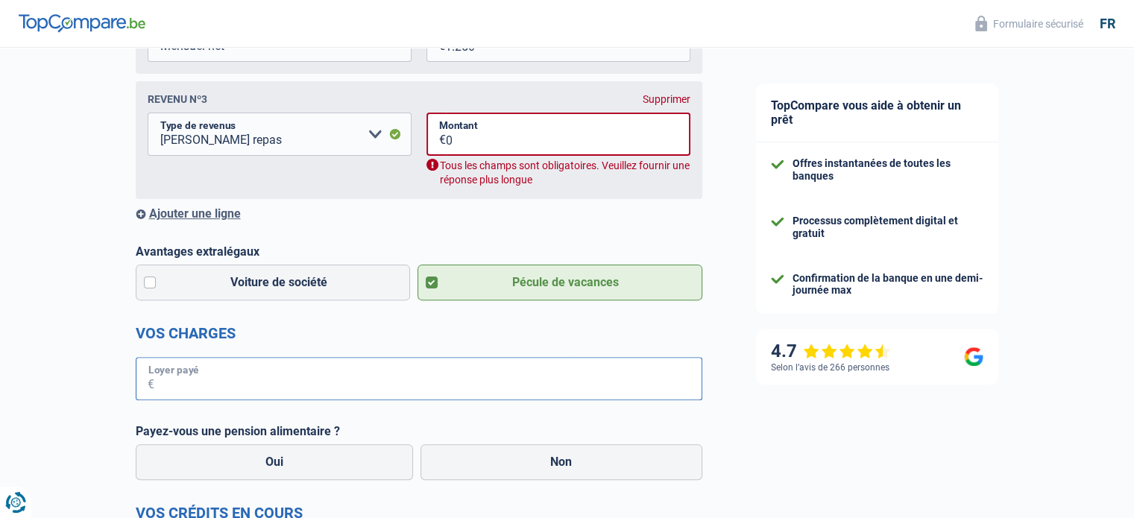
click at [223, 382] on input "Loyer payé" at bounding box center [428, 378] width 548 height 43
type input "765"
click at [562, 467] on label "Non" at bounding box center [562, 462] width 282 height 36
click at [562, 467] on input "Non" at bounding box center [562, 462] width 282 height 36
radio input "true"
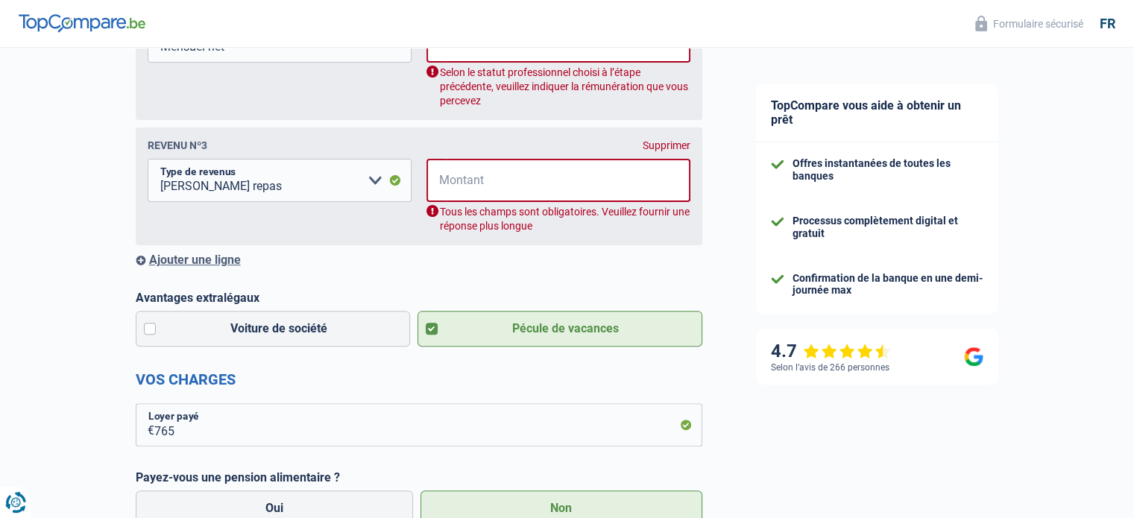
scroll to position [9, 0]
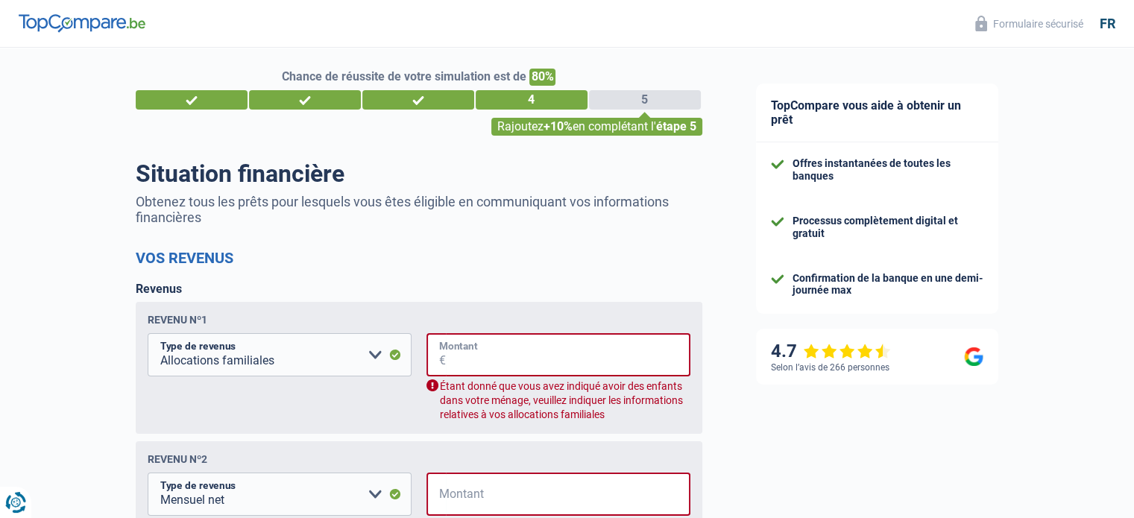
click at [507, 354] on input "Montant" at bounding box center [568, 354] width 245 height 43
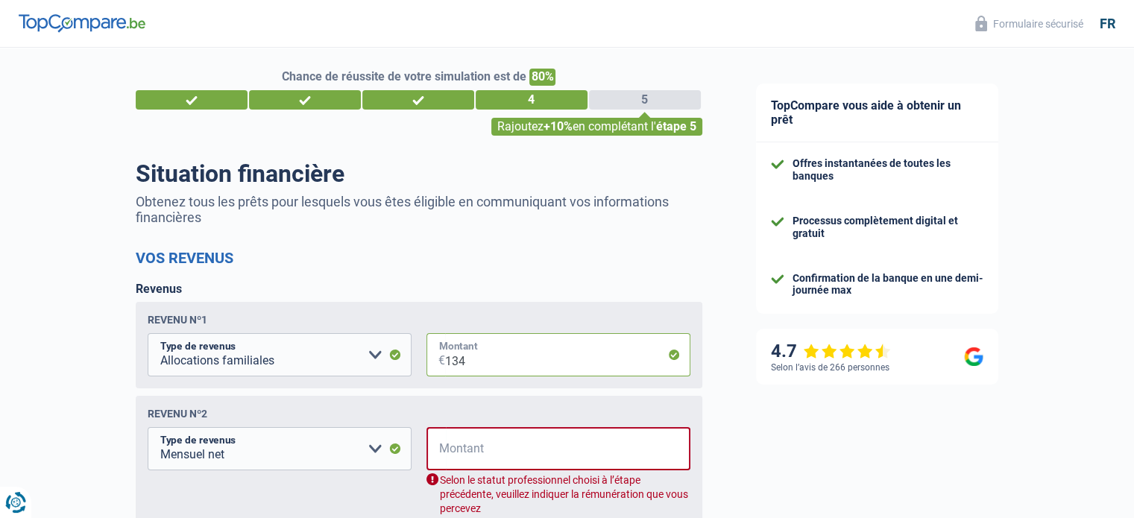
type input "134"
click at [486, 450] on input "Montant" at bounding box center [568, 448] width 245 height 43
click at [372, 450] on select "Allocation d'handicap Allocations chômage Allocations familiales Chèques repas …" at bounding box center [280, 448] width 264 height 43
click at [465, 452] on input "Montant" at bounding box center [568, 448] width 245 height 43
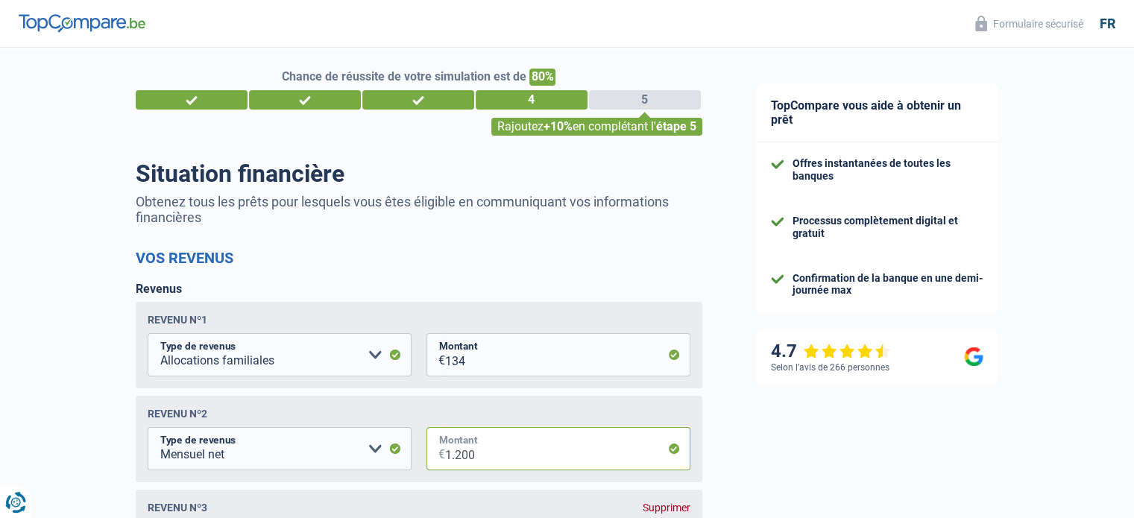
type input "1.200"
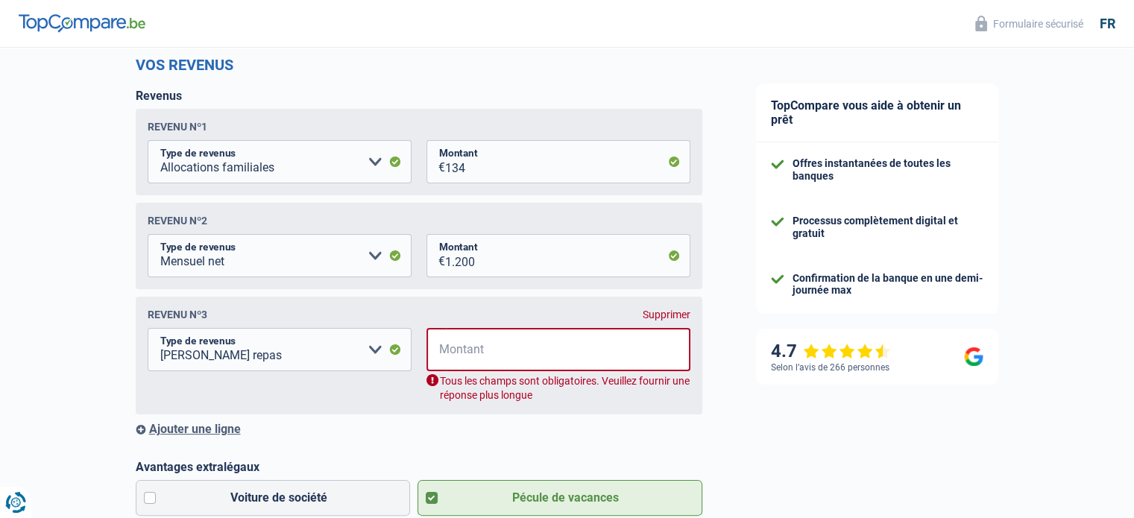
scroll to position [248, 0]
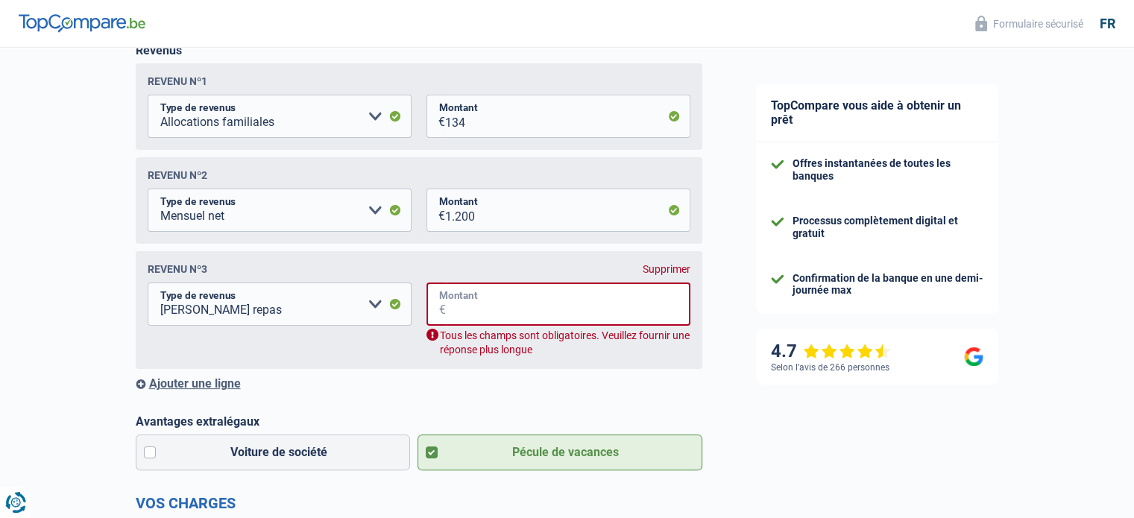
click at [479, 301] on input "Montant" at bounding box center [568, 304] width 245 height 43
click at [479, 301] on input "0" at bounding box center [568, 304] width 245 height 43
type input "0"
click at [107, 260] on div "Chance de réussite de votre simulation est de 80% 1 2 3 4 5 Rajoutez +10% en co…" at bounding box center [364, 378] width 729 height 1168
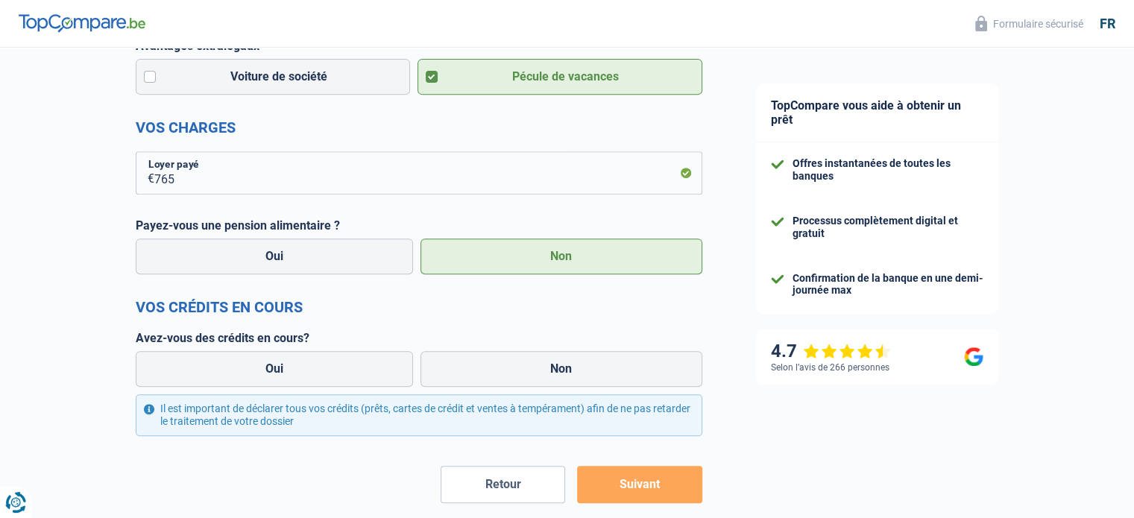
scroll to position [700, 0]
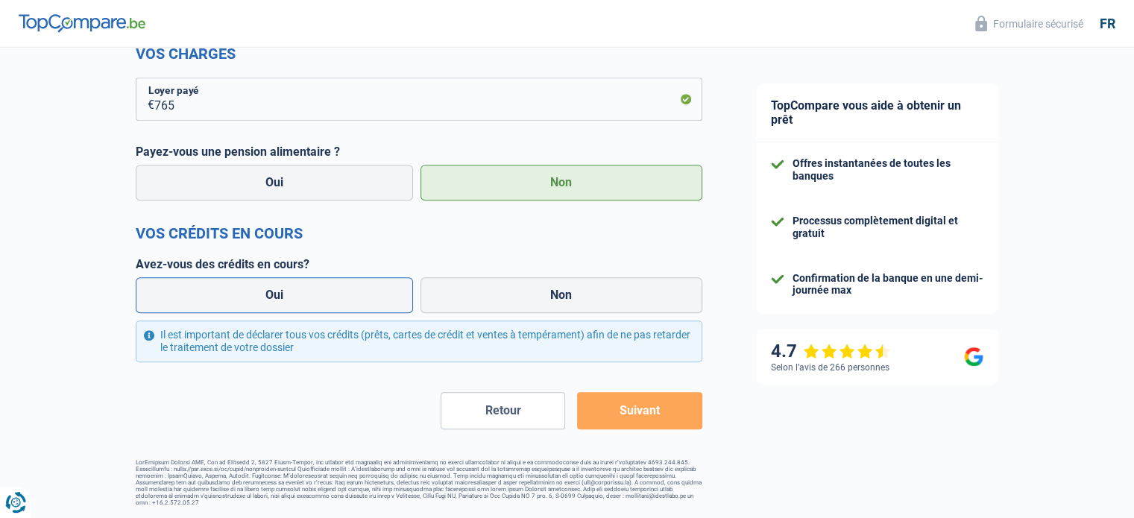
click at [279, 297] on label "Oui" at bounding box center [275, 295] width 278 height 36
click at [279, 297] on input "Oui" at bounding box center [275, 295] width 278 height 36
radio input "true"
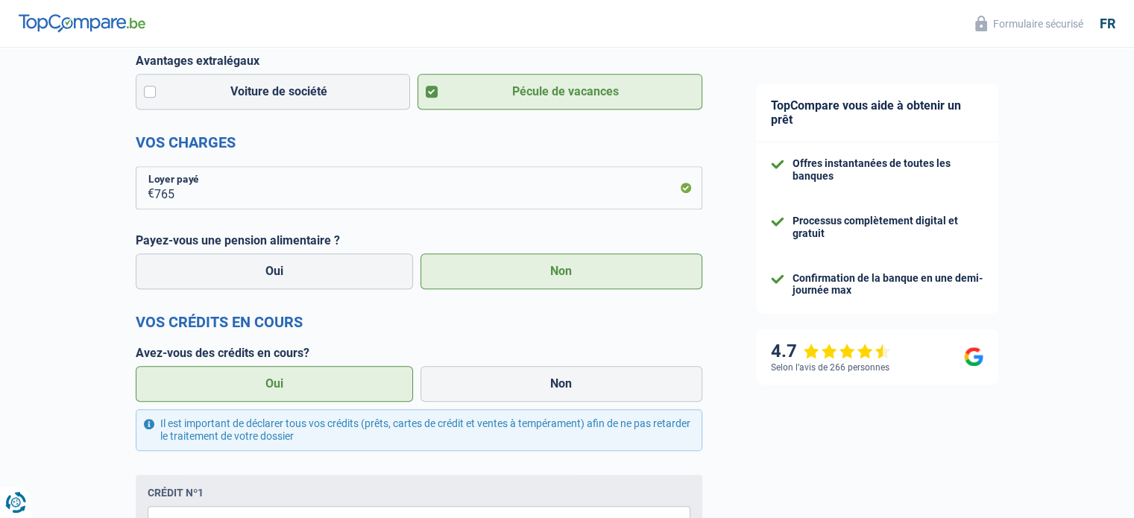
scroll to position [790, 0]
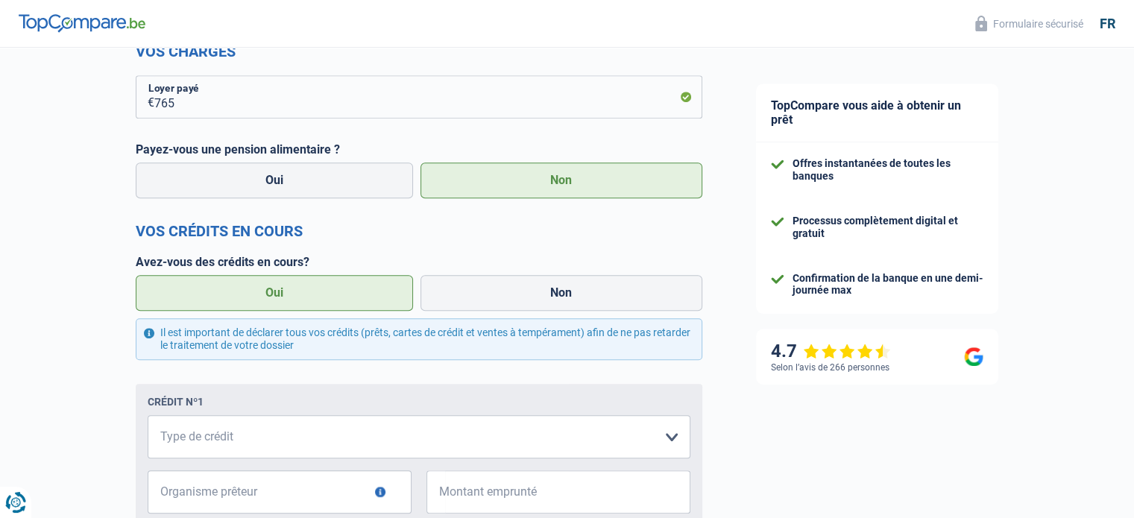
click at [279, 297] on label "Oui" at bounding box center [275, 293] width 278 height 36
click at [279, 297] on input "Oui" at bounding box center [275, 293] width 278 height 36
click at [676, 436] on select "Carte ou ouverture de crédit Prêt hypothécaire Vente à tempérament Prêt à tempé…" at bounding box center [419, 436] width 543 height 43
select select "carLoan"
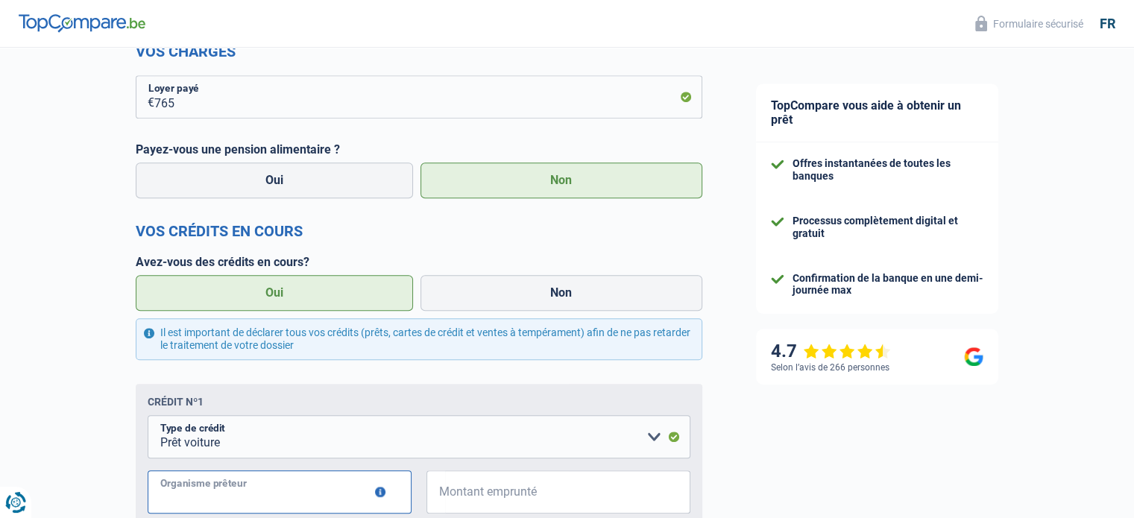
click at [274, 494] on input "Organisme prêteur" at bounding box center [280, 492] width 264 height 43
click at [113, 411] on div "Chance de réussite de votre simulation est de 80% 1 2 3 4 5 Rajoutez +10% en co…" at bounding box center [364, 79] width 729 height 1656
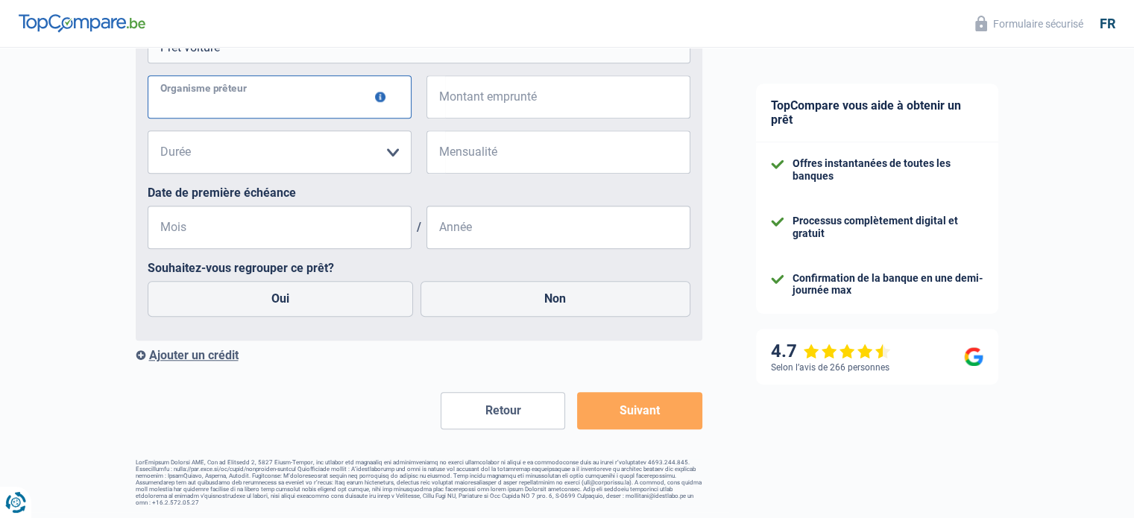
click at [260, 95] on input "Organisme prêteur" at bounding box center [280, 96] width 264 height 43
type input "Mobilize"
click at [525, 99] on input "Montant emprunté" at bounding box center [567, 96] width 245 height 43
click at [394, 157] on select "12 mois 18 mois 24 mois Veuillez sélectionner une option" at bounding box center [280, 152] width 264 height 43
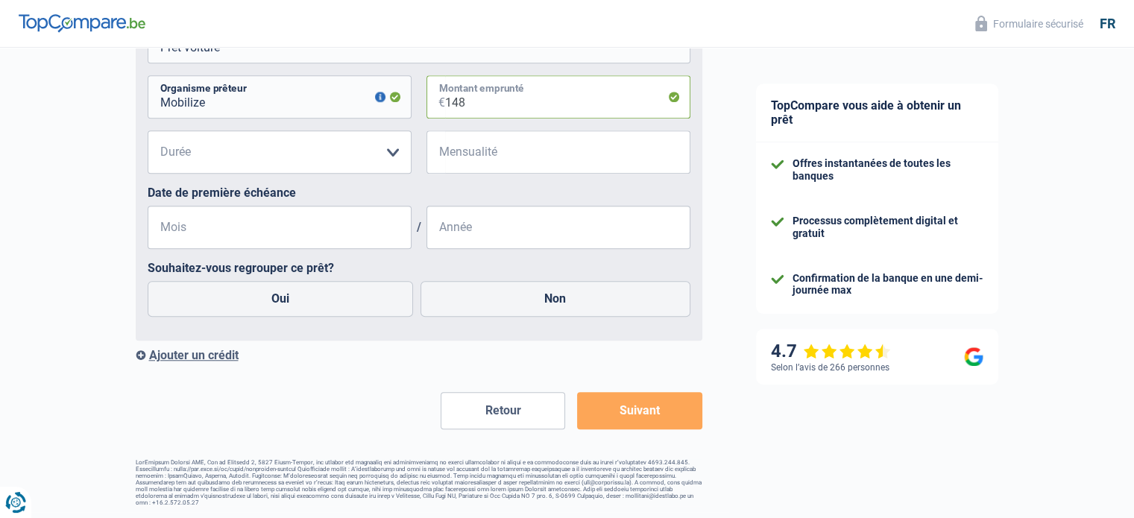
click at [492, 118] on input "148" at bounding box center [567, 96] width 245 height 43
type input "1"
type input "8.800"
click at [482, 158] on input "Mensualité" at bounding box center [567, 152] width 245 height 43
type input "148"
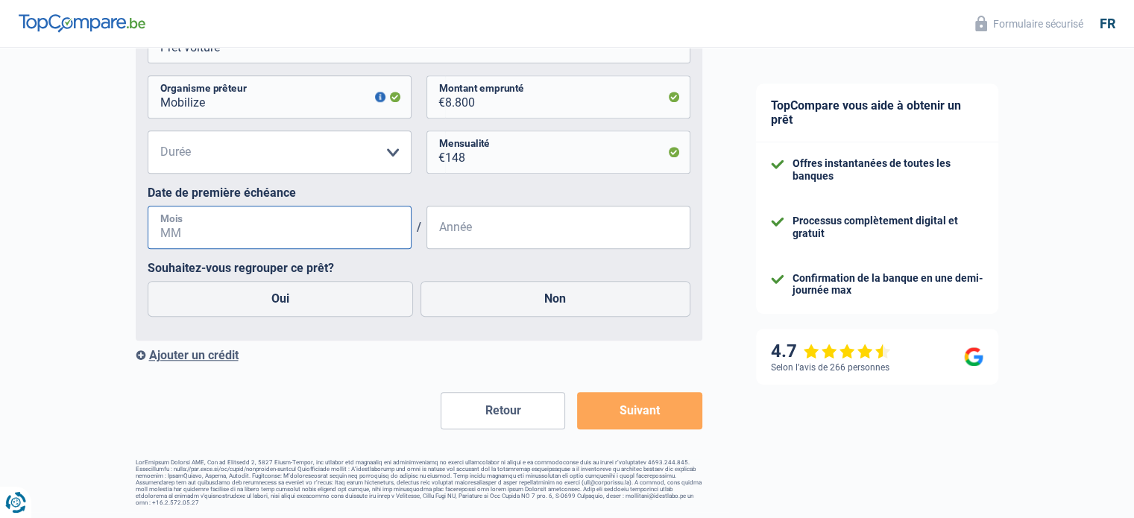
click at [321, 230] on input "Mois" at bounding box center [280, 227] width 264 height 43
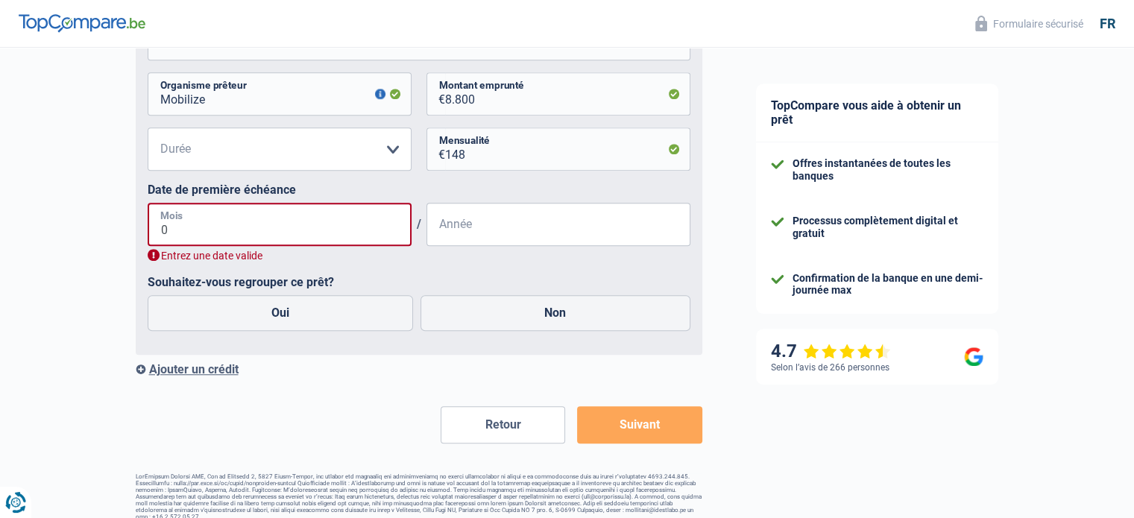
type input "06"
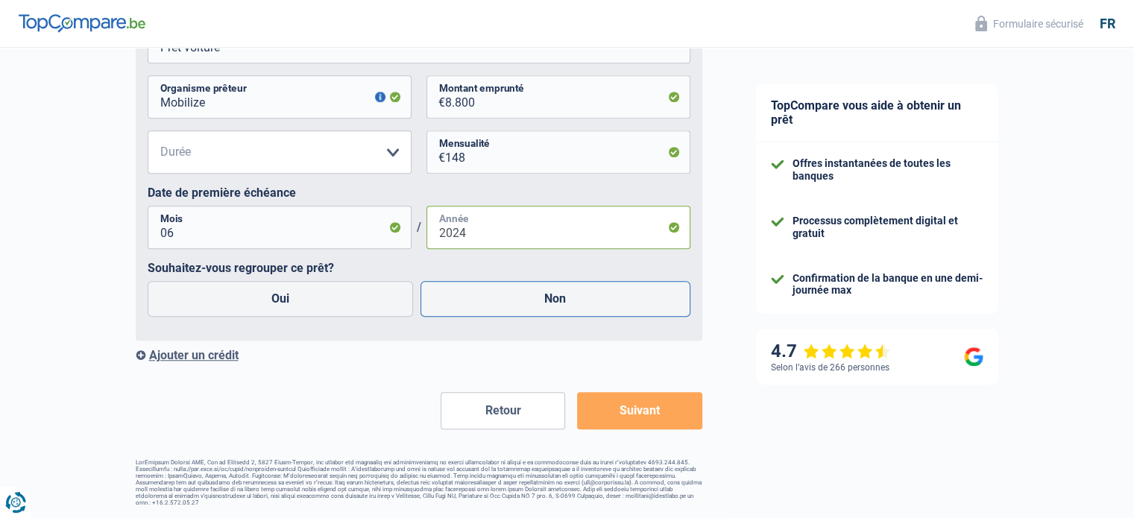
type input "2024"
click at [564, 293] on label "Non" at bounding box center [556, 299] width 270 height 36
click at [564, 293] on input "Non" at bounding box center [556, 299] width 270 height 36
radio input "true"
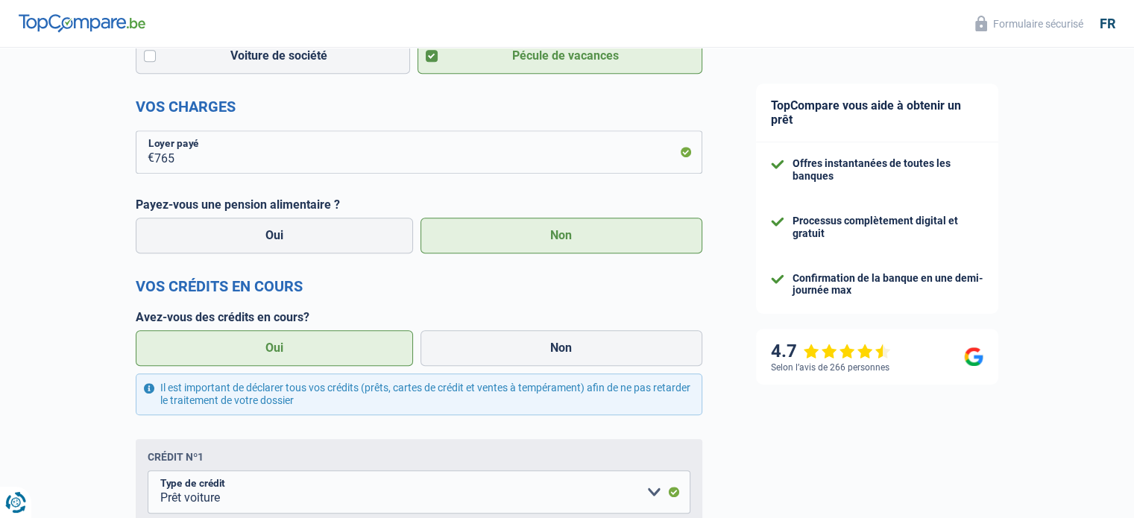
scroll to position [282, 0]
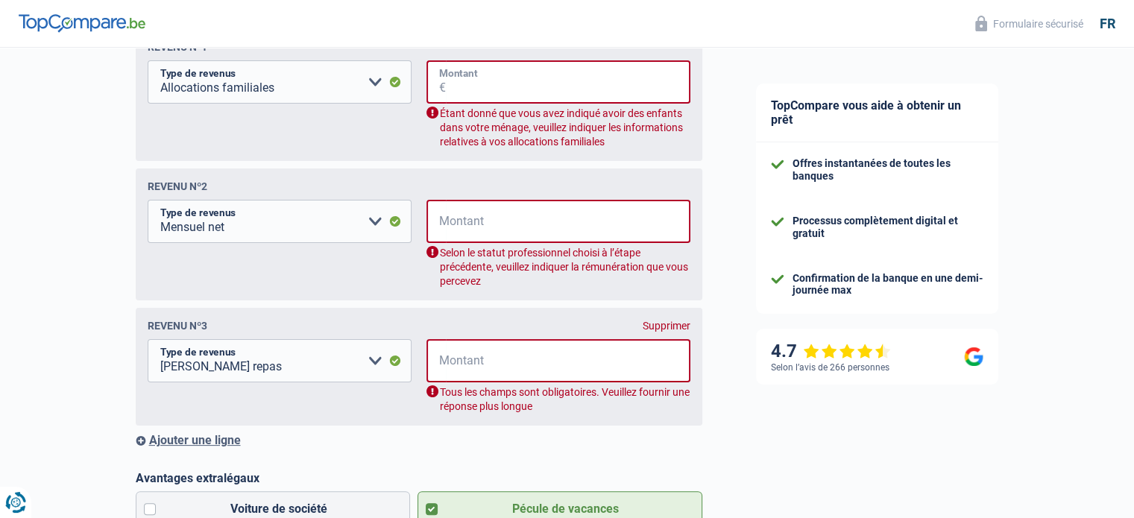
click at [488, 83] on input "Montant" at bounding box center [568, 81] width 245 height 43
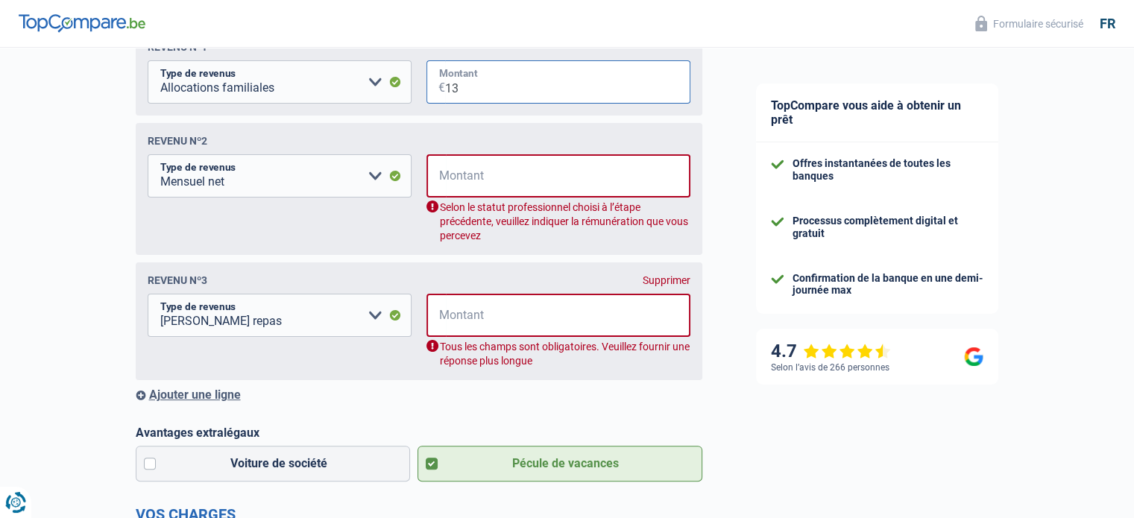
type input "1"
type input "1.608"
click at [504, 182] on input "Montant" at bounding box center [568, 175] width 245 height 43
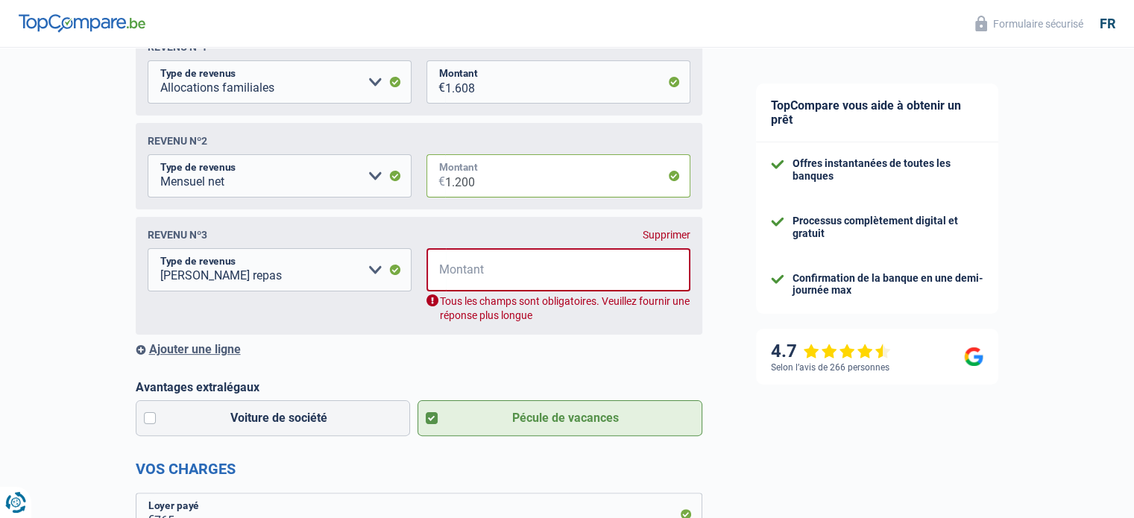
type input "1.200"
click at [493, 278] on input "Montant" at bounding box center [568, 269] width 245 height 43
click at [522, 280] on input "0" at bounding box center [568, 269] width 245 height 43
type input "0"
click at [672, 239] on div "Supprimer" at bounding box center [667, 235] width 48 height 12
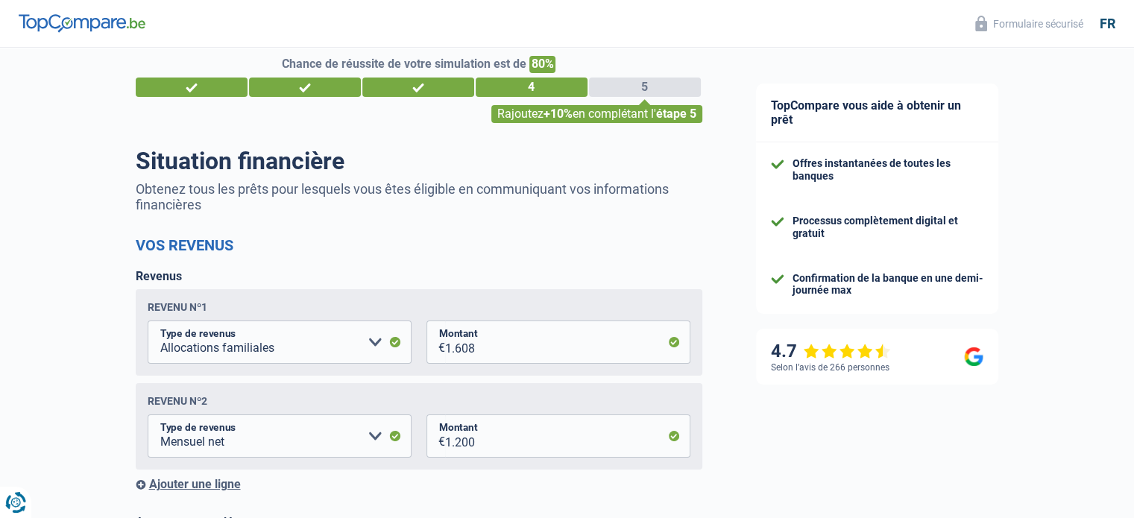
scroll to position [13, 0]
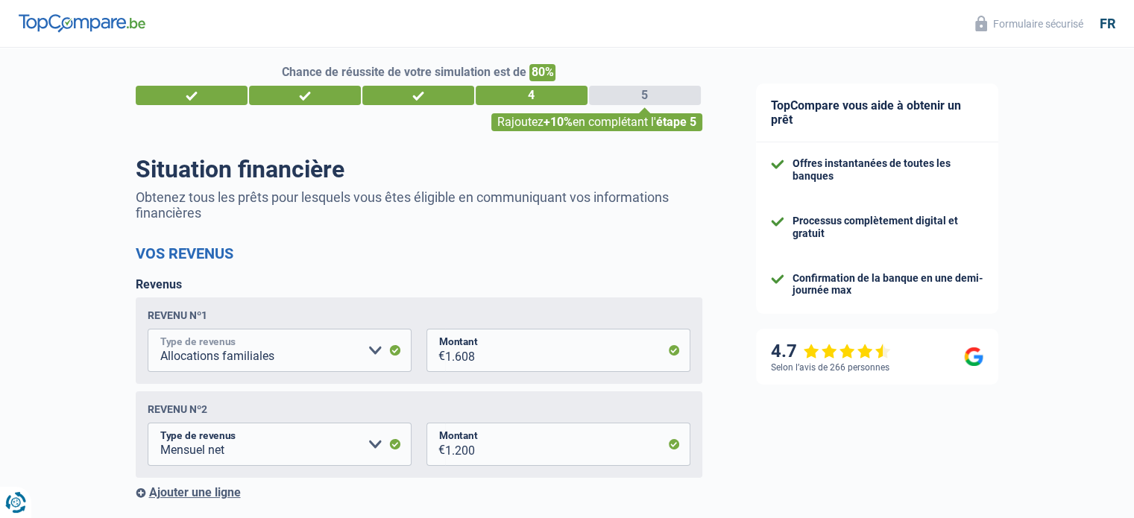
click at [379, 348] on select "Allocation d'handicap Allocations chômage Allocations familiales Chèques repas …" at bounding box center [280, 350] width 264 height 43
select select "netSalary"
click at [148, 330] on select "Allocation d'handicap Allocations chômage Allocations familiales Chèques repas …" at bounding box center [280, 350] width 264 height 43
click at [500, 362] on input "1.608" at bounding box center [567, 350] width 245 height 43
type input "1.250"
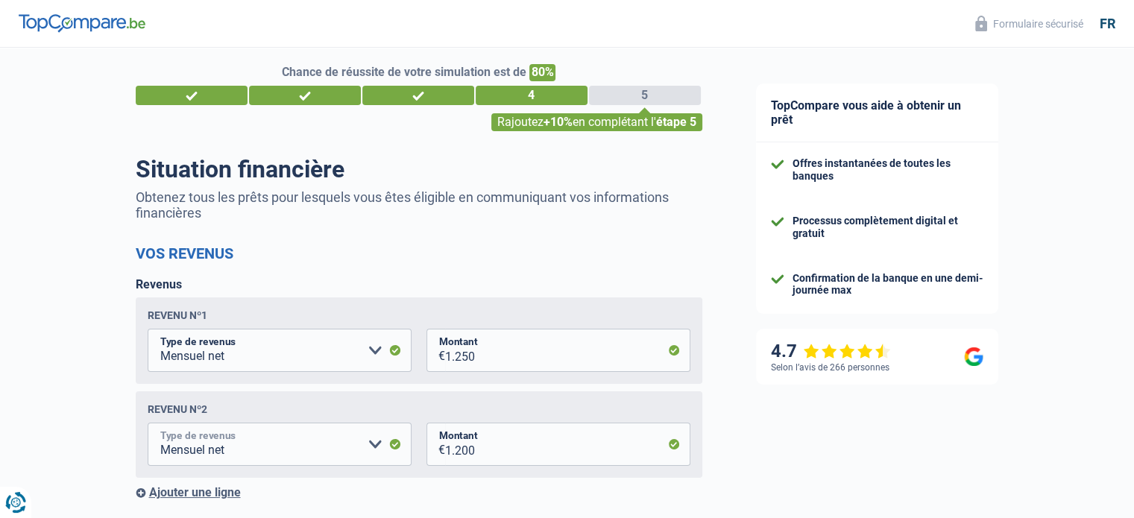
click at [374, 447] on select "Allocation d'handicap Allocations chômage Allocations familiales Chèques repas …" at bounding box center [280, 444] width 264 height 43
click at [495, 457] on input "1.200" at bounding box center [567, 444] width 245 height 43
type input "1"
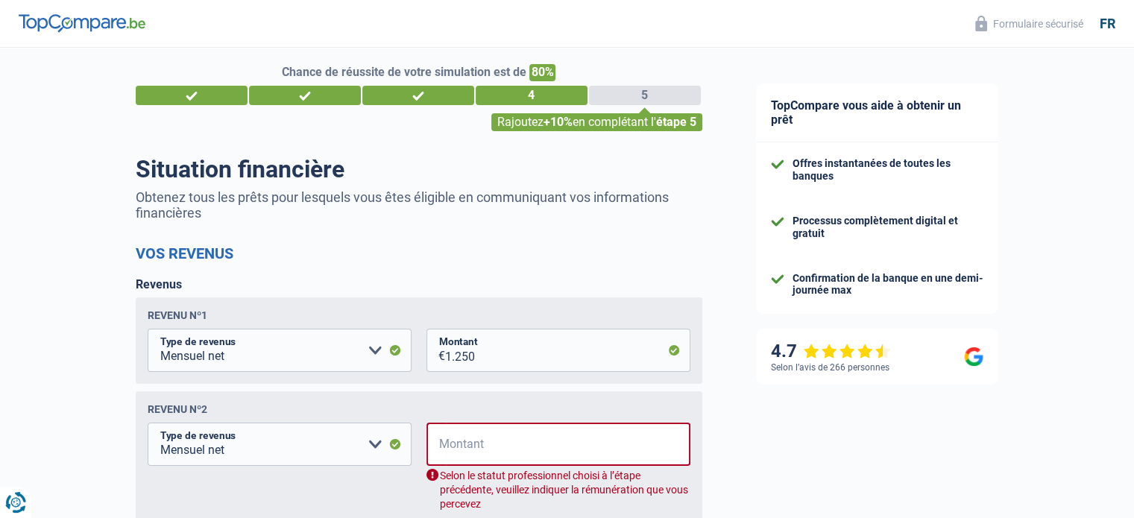
click at [570, 468] on div "€ Montant Selon le statut professionnel choisi à l’étape précédente, veuillez i…" at bounding box center [559, 467] width 264 height 89
click at [570, 453] on input "Montant" at bounding box center [568, 444] width 245 height 43
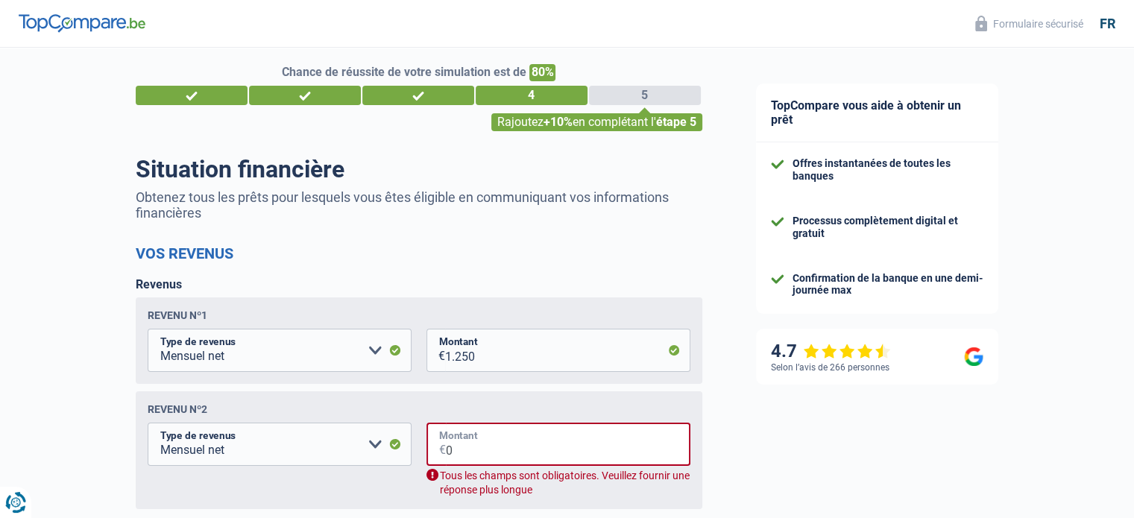
click at [573, 455] on input "0" at bounding box center [568, 444] width 245 height 43
type input "0"
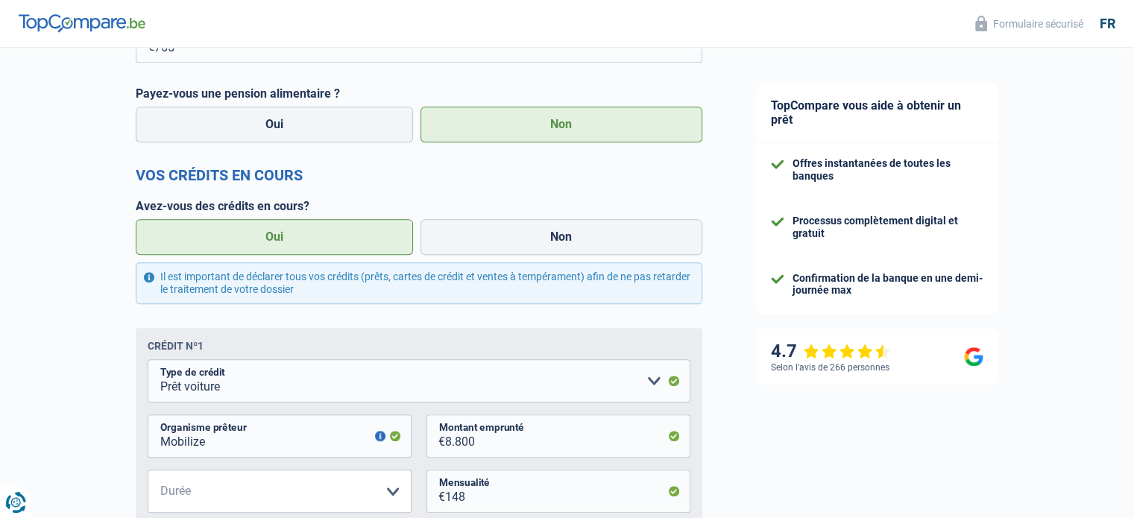
scroll to position [670, 0]
